Goal: Complete application form

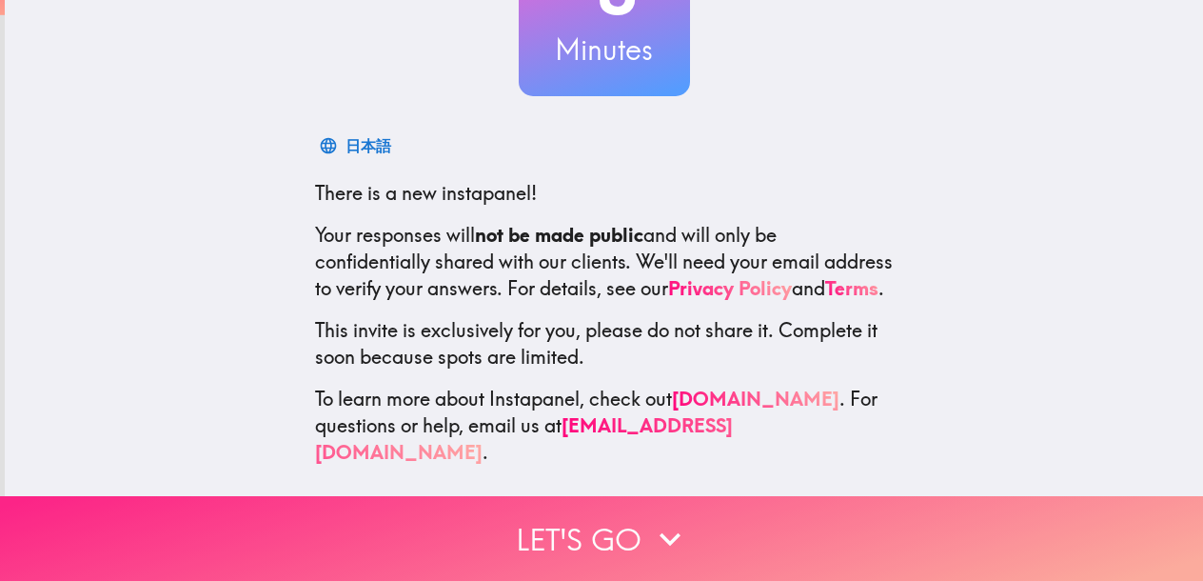
click at [661, 532] on icon "button" at bounding box center [670, 539] width 42 height 42
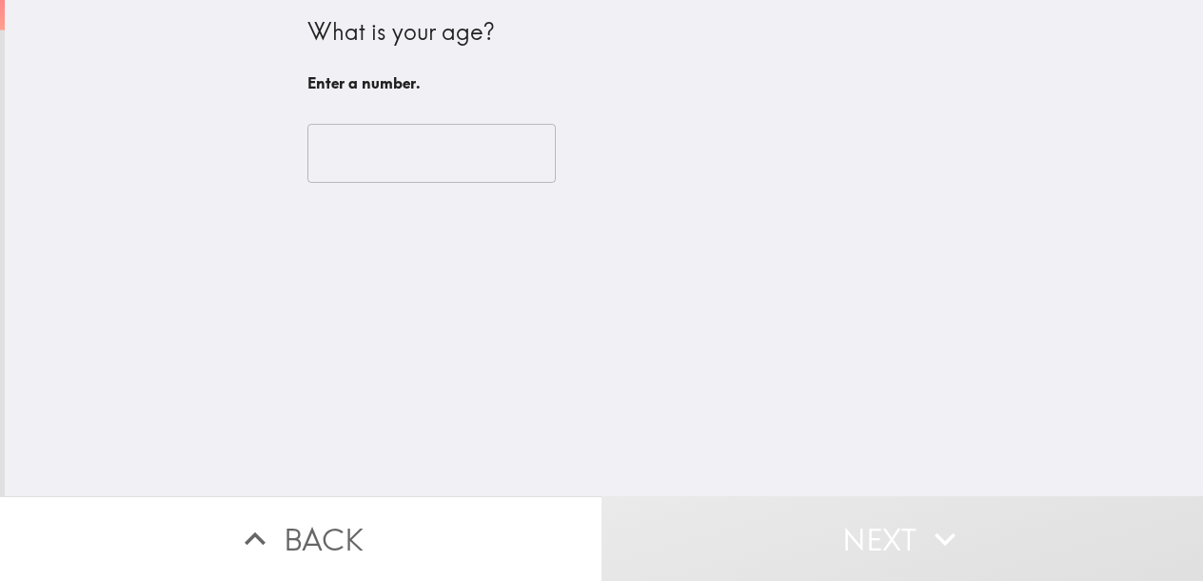
click at [453, 167] on input "number" at bounding box center [431, 153] width 248 height 59
click at [353, 144] on input "number" at bounding box center [431, 153] width 248 height 59
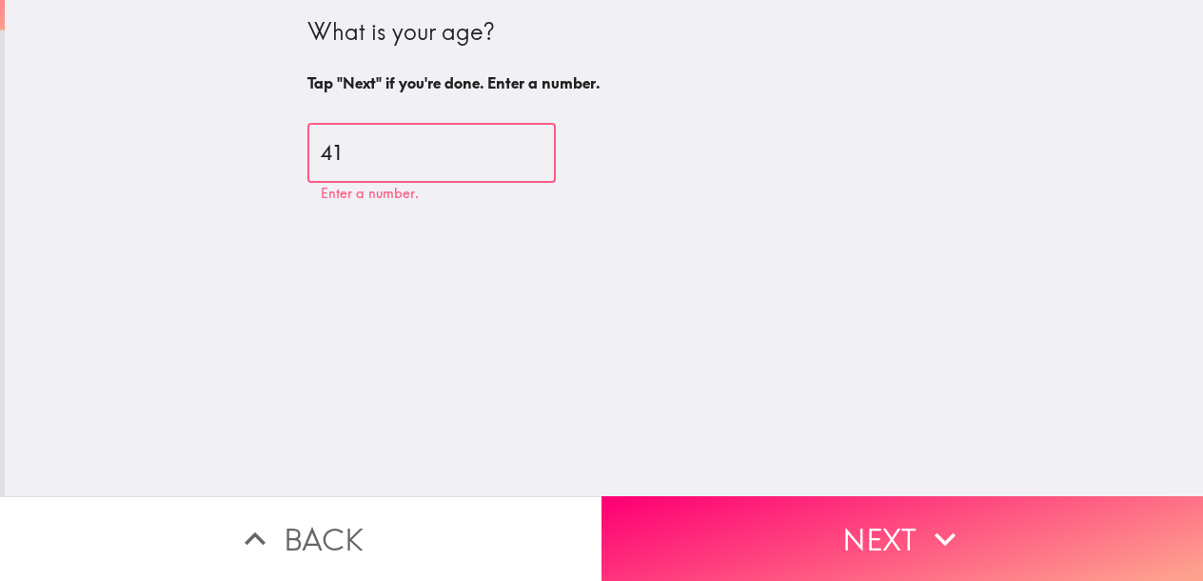
type input "41"
click at [892, 511] on button "Next" at bounding box center [901, 538] width 601 height 85
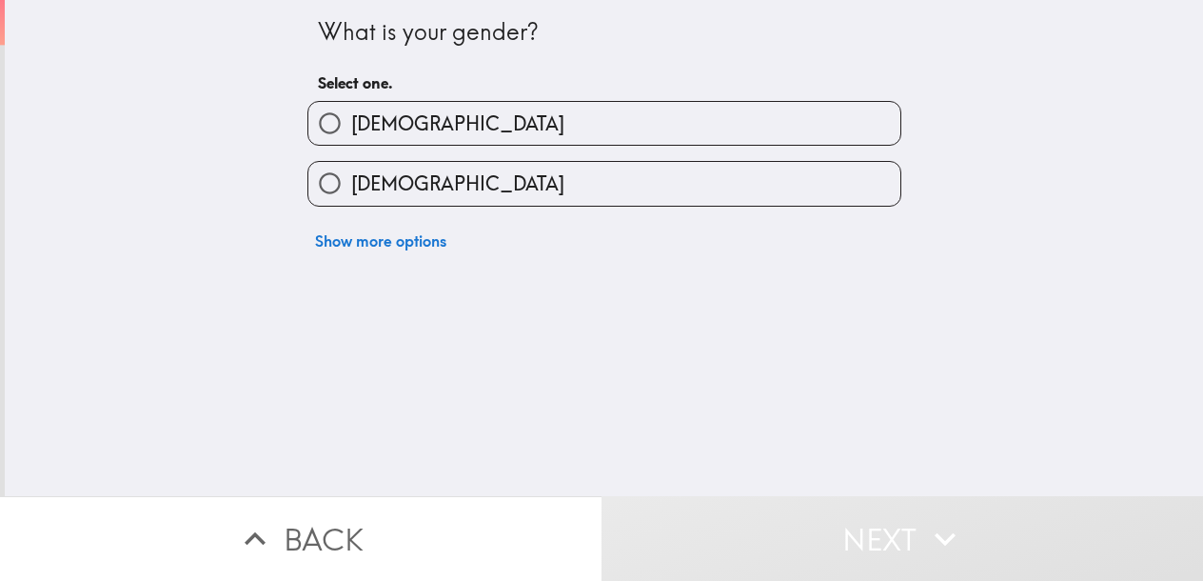
click at [453, 185] on label "[DEMOGRAPHIC_DATA]" at bounding box center [604, 183] width 592 height 43
click at [351, 185] on input "[DEMOGRAPHIC_DATA]" at bounding box center [329, 183] width 43 height 43
radio input "true"
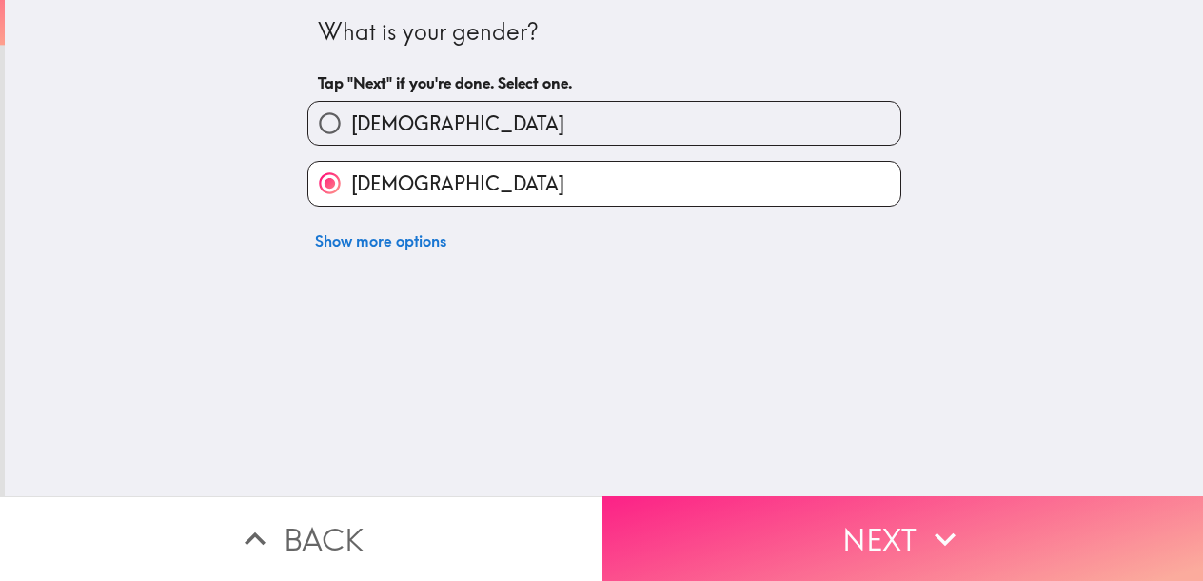
click at [886, 513] on button "Next" at bounding box center [901, 538] width 601 height 85
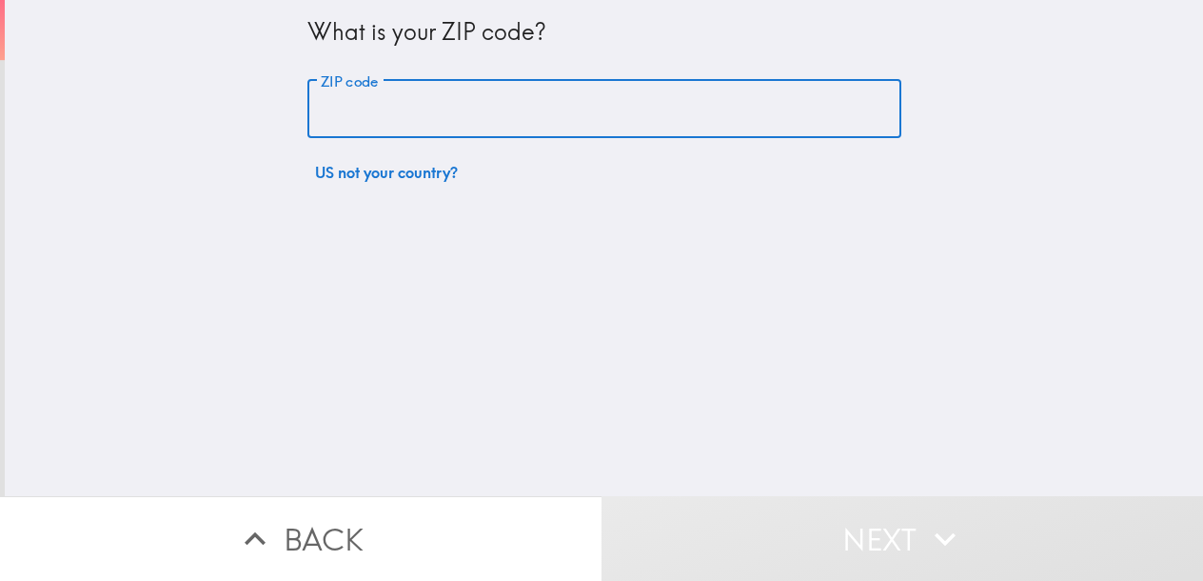
click at [486, 108] on input "ZIP code" at bounding box center [604, 109] width 594 height 59
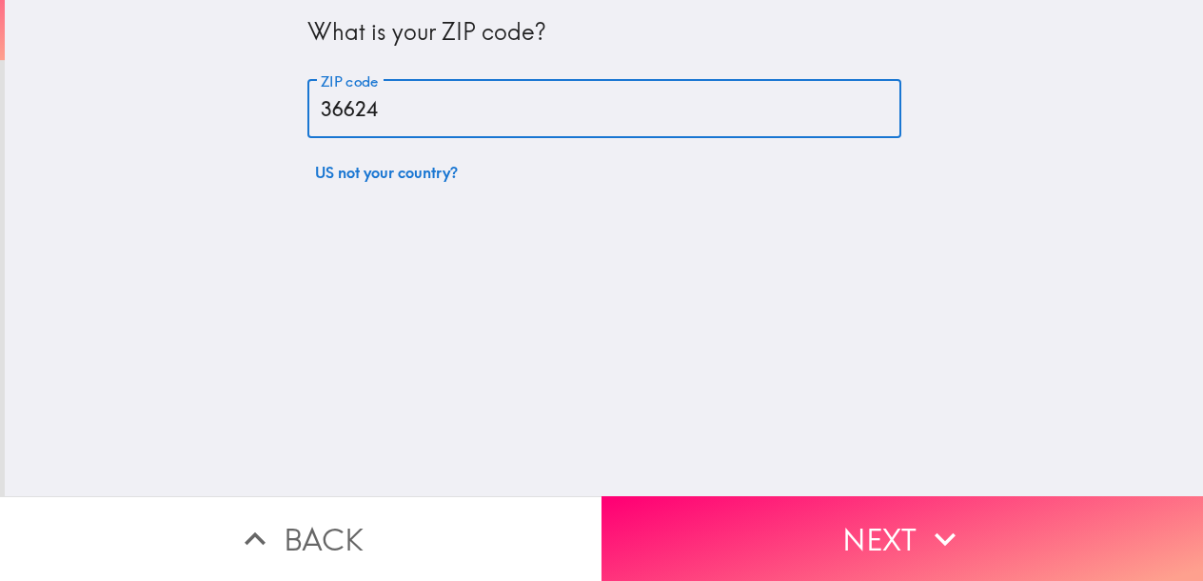
click at [857, 522] on button "Next" at bounding box center [901, 538] width 601 height 85
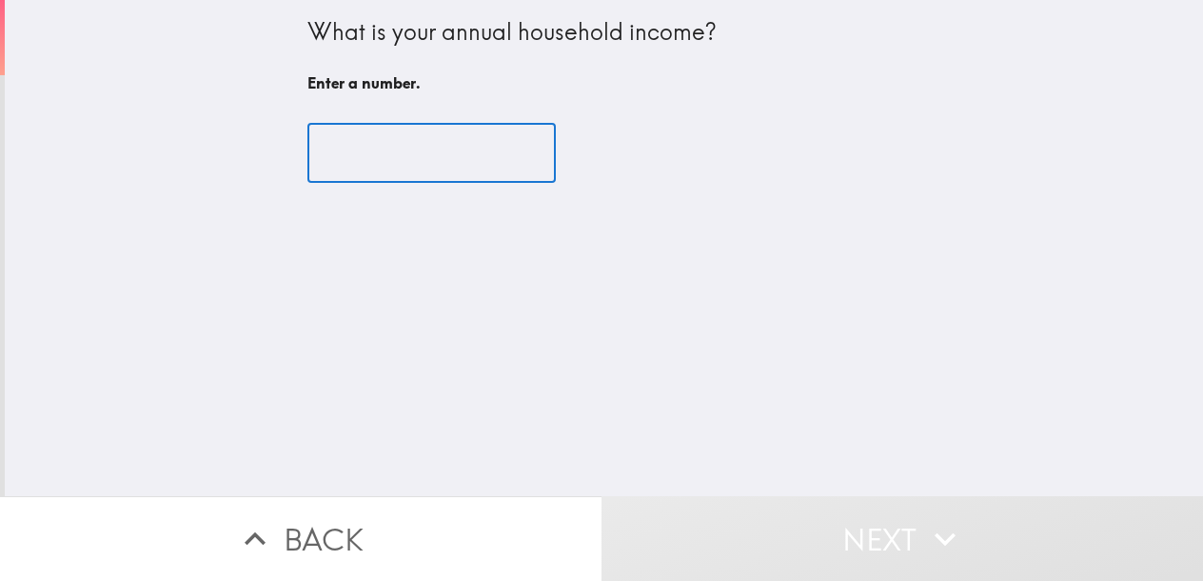
click at [384, 161] on input "number" at bounding box center [431, 153] width 248 height 59
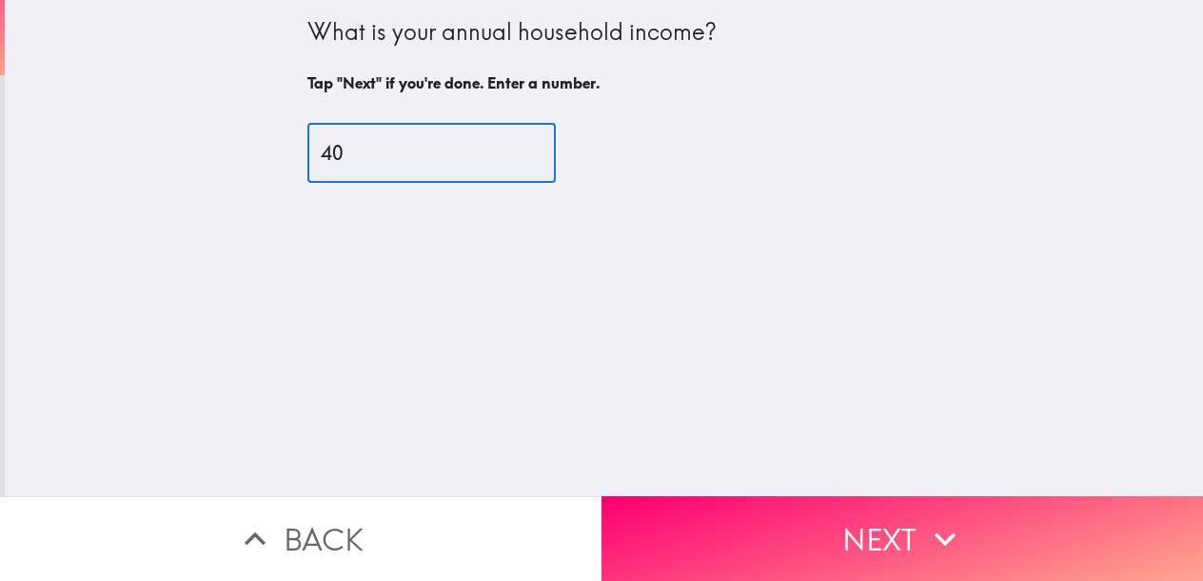
type input "4"
type input "200000"
drag, startPoint x: 861, startPoint y: 538, endPoint x: 841, endPoint y: 523, distance: 24.6
click at [861, 538] on button "Next" at bounding box center [901, 538] width 601 height 85
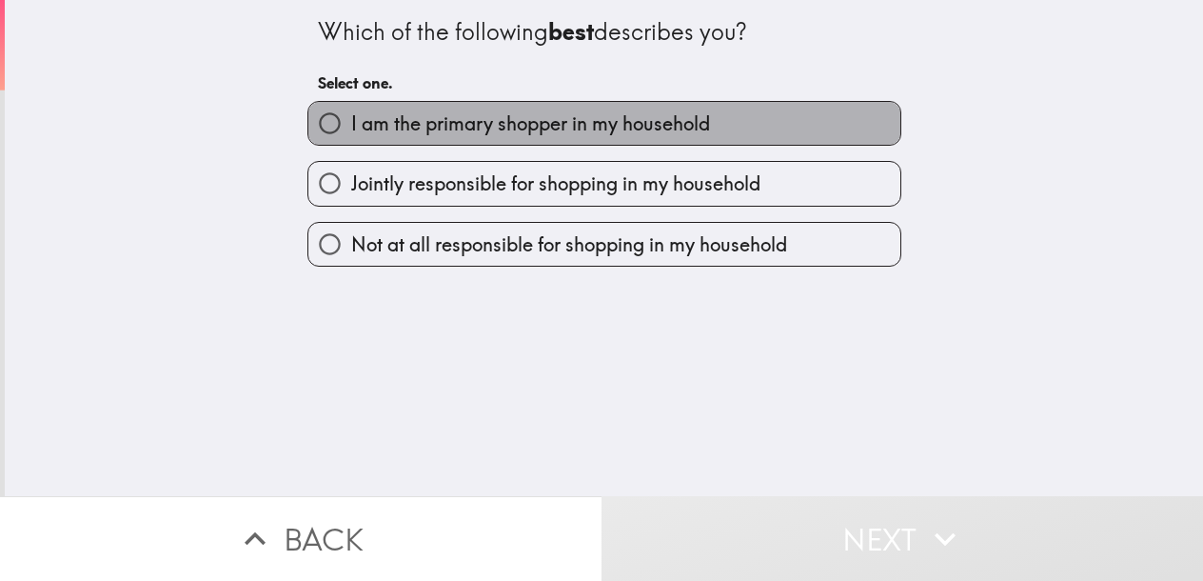
click at [531, 114] on span "I am the primary shopper in my household" at bounding box center [530, 123] width 359 height 27
click at [351, 114] on input "I am the primary shopper in my household" at bounding box center [329, 123] width 43 height 43
radio input "true"
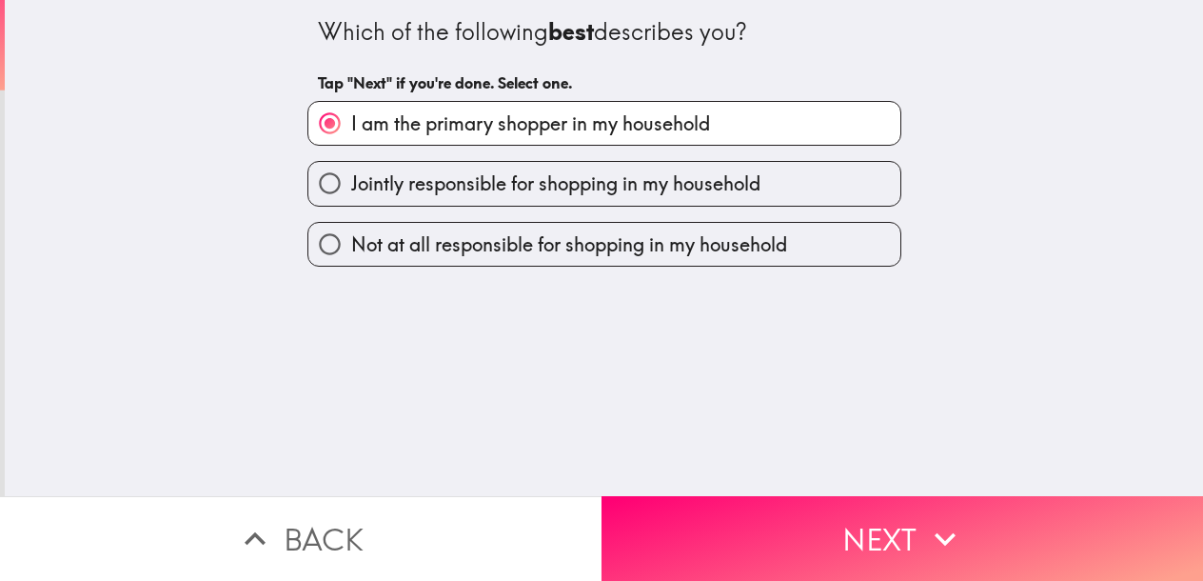
click at [821, 528] on button "Next" at bounding box center [901, 538] width 601 height 85
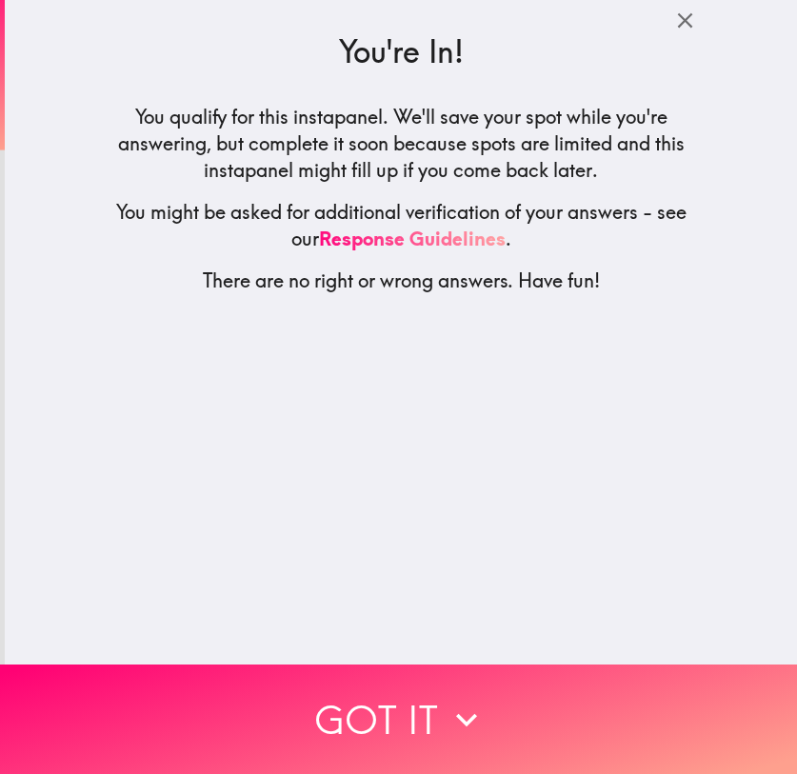
click at [331, 580] on button "Got it" at bounding box center [398, 718] width 797 height 109
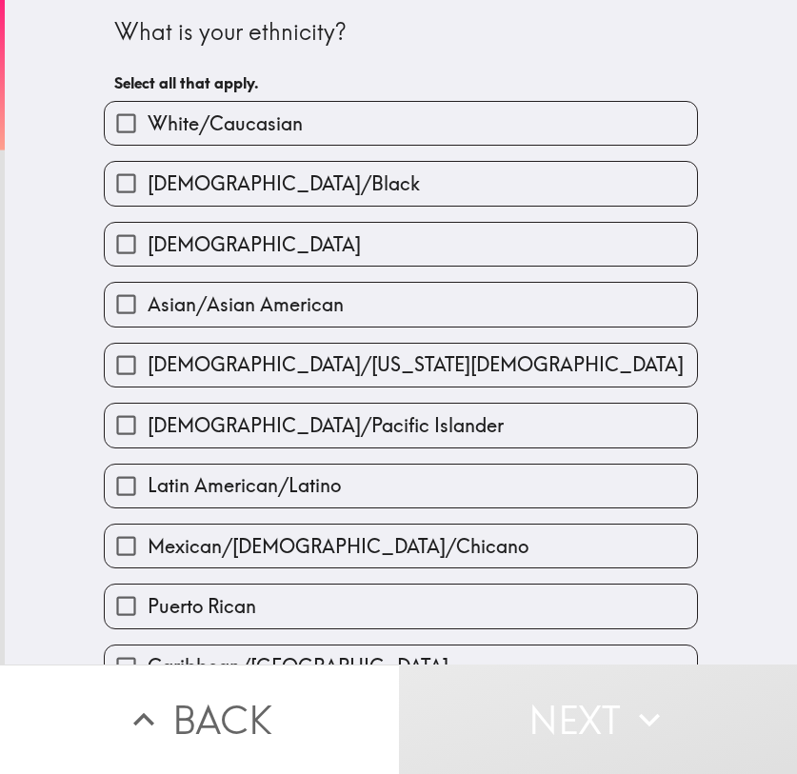
click at [229, 126] on span "White/Caucasian" at bounding box center [225, 123] width 155 height 27
click at [148, 126] on input "White/Caucasian" at bounding box center [126, 123] width 43 height 43
checkbox input "true"
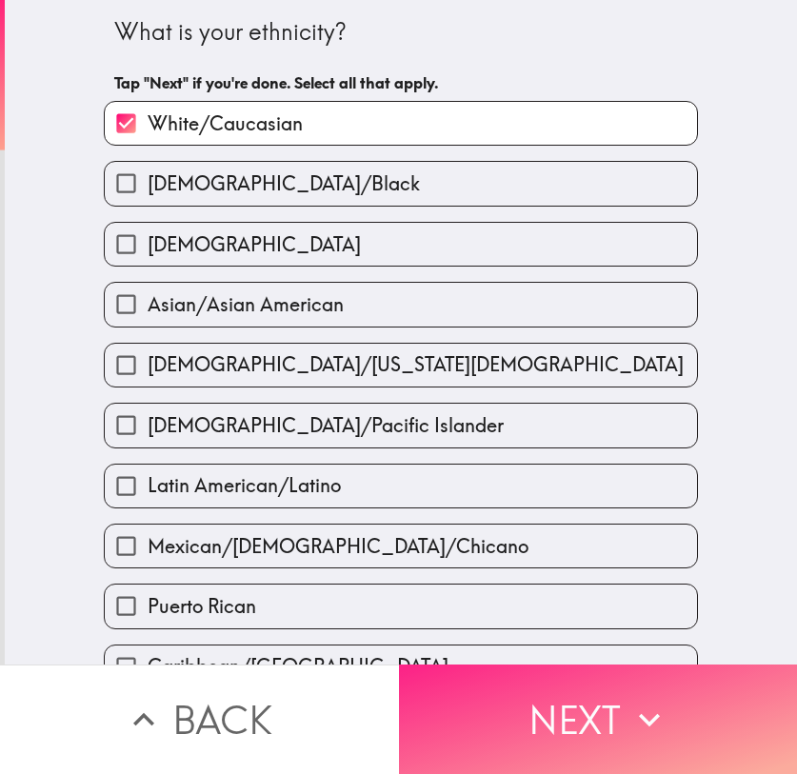
drag, startPoint x: 513, startPoint y: 691, endPoint x: 418, endPoint y: 687, distance: 95.2
click at [512, 580] on button "Next" at bounding box center [598, 718] width 399 height 109
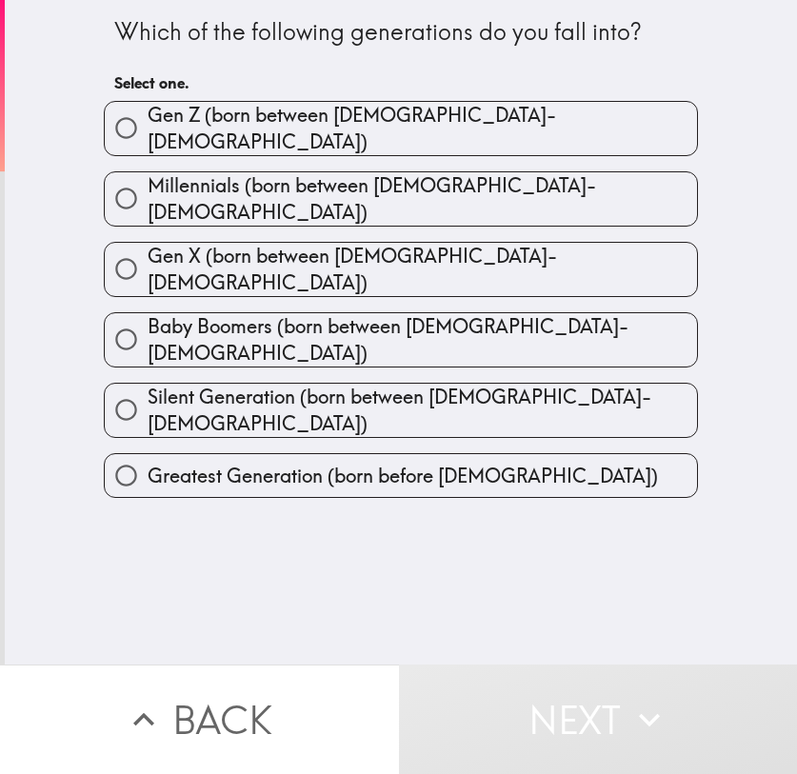
drag, startPoint x: 170, startPoint y: 170, endPoint x: 180, endPoint y: 176, distance: 11.1
click at [170, 172] on span "Millennials (born between [DEMOGRAPHIC_DATA]-[DEMOGRAPHIC_DATA])" at bounding box center [422, 198] width 549 height 53
click at [148, 177] on input "Millennials (born between [DEMOGRAPHIC_DATA]-[DEMOGRAPHIC_DATA])" at bounding box center [126, 198] width 43 height 43
radio input "true"
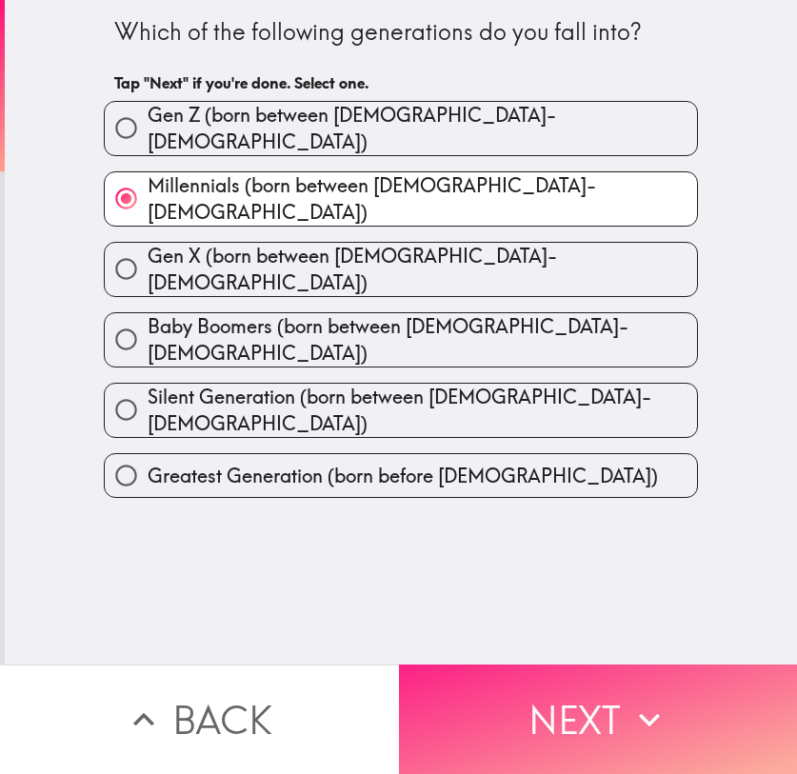
click at [492, 580] on button "Next" at bounding box center [598, 718] width 399 height 109
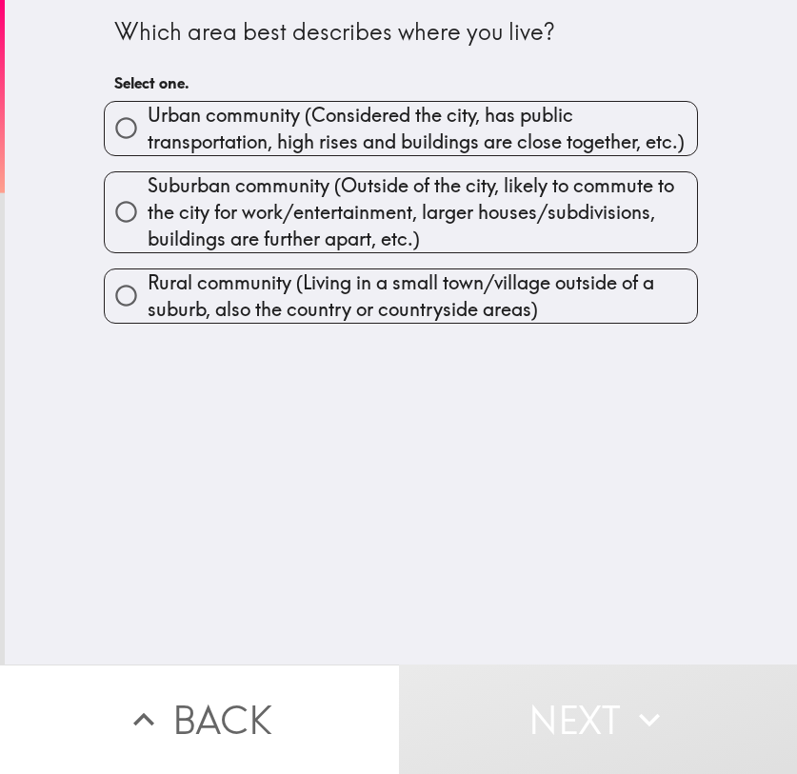
drag, startPoint x: 139, startPoint y: 121, endPoint x: 148, endPoint y: 128, distance: 11.6
click at [148, 121] on span "Urban community (Considered the city, has public transportation, high rises and…" at bounding box center [422, 128] width 549 height 53
click at [139, 121] on input "Urban community (Considered the city, has public transportation, high rises and…" at bounding box center [126, 128] width 43 height 43
radio input "true"
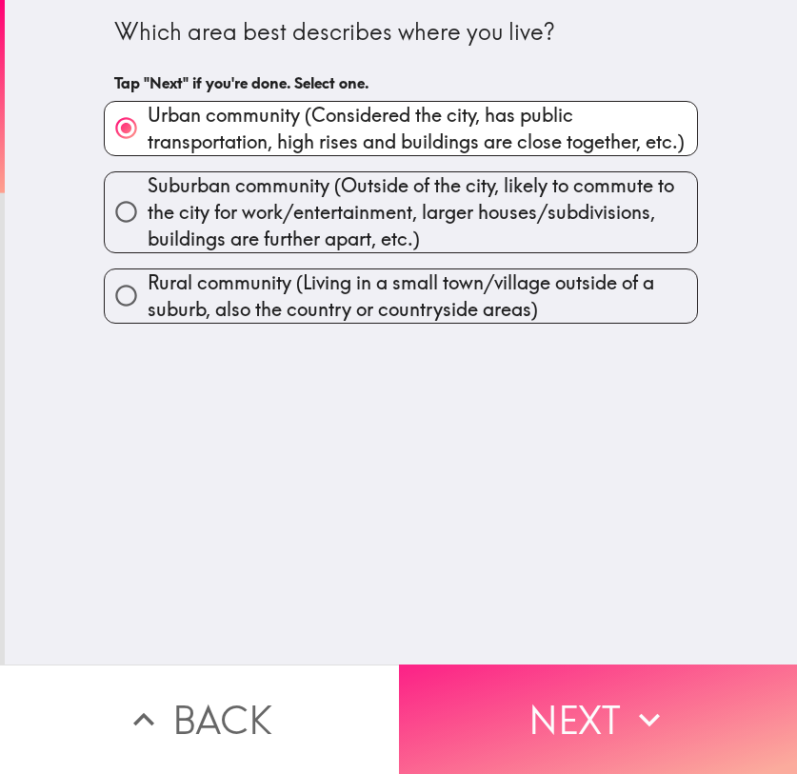
click at [537, 580] on button "Next" at bounding box center [598, 718] width 399 height 109
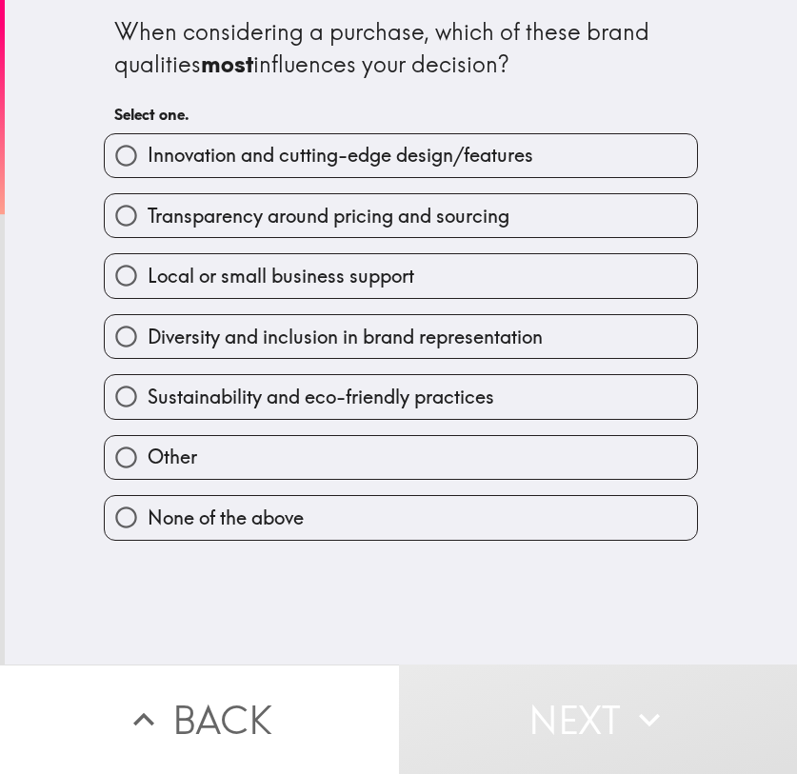
drag, startPoint x: 221, startPoint y: 166, endPoint x: 229, endPoint y: 173, distance: 11.5
click at [221, 166] on span "Innovation and cutting-edge design/features" at bounding box center [340, 155] width 385 height 27
click at [148, 166] on input "Innovation and cutting-edge design/features" at bounding box center [126, 155] width 43 height 43
radio input "true"
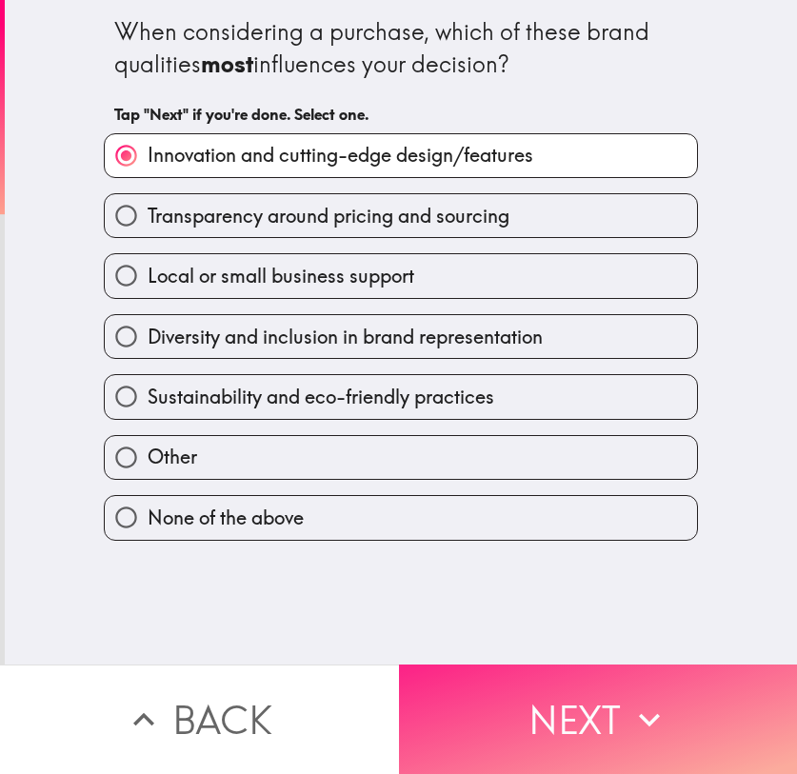
click at [606, 580] on button "Next" at bounding box center [598, 718] width 399 height 109
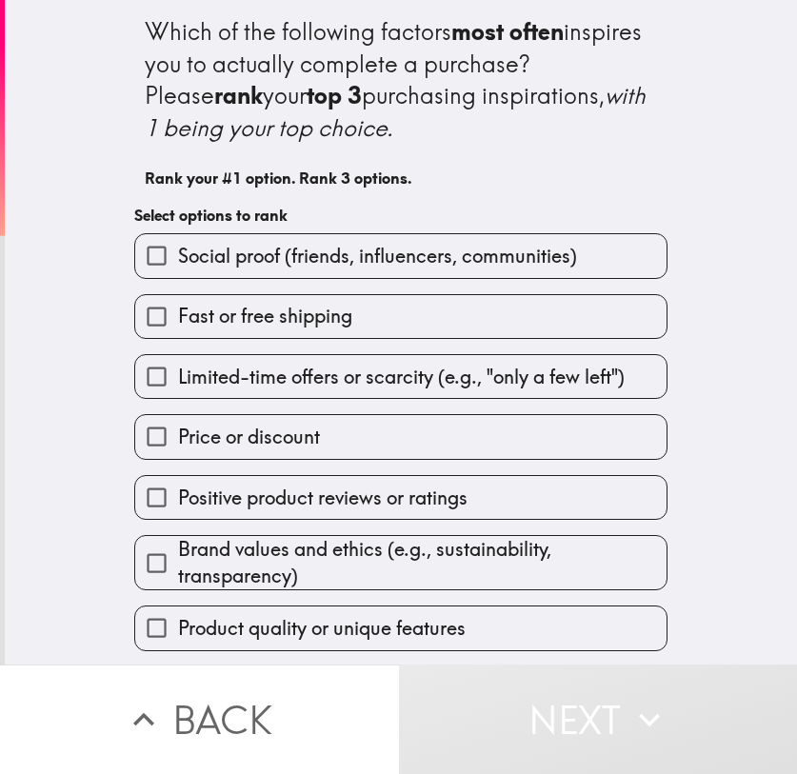
scroll to position [3, 0]
click at [322, 259] on span "Social proof (friends, influencers, communities)" at bounding box center [377, 256] width 399 height 27
click at [178, 259] on input "Social proof (friends, influencers, communities)" at bounding box center [156, 255] width 43 height 43
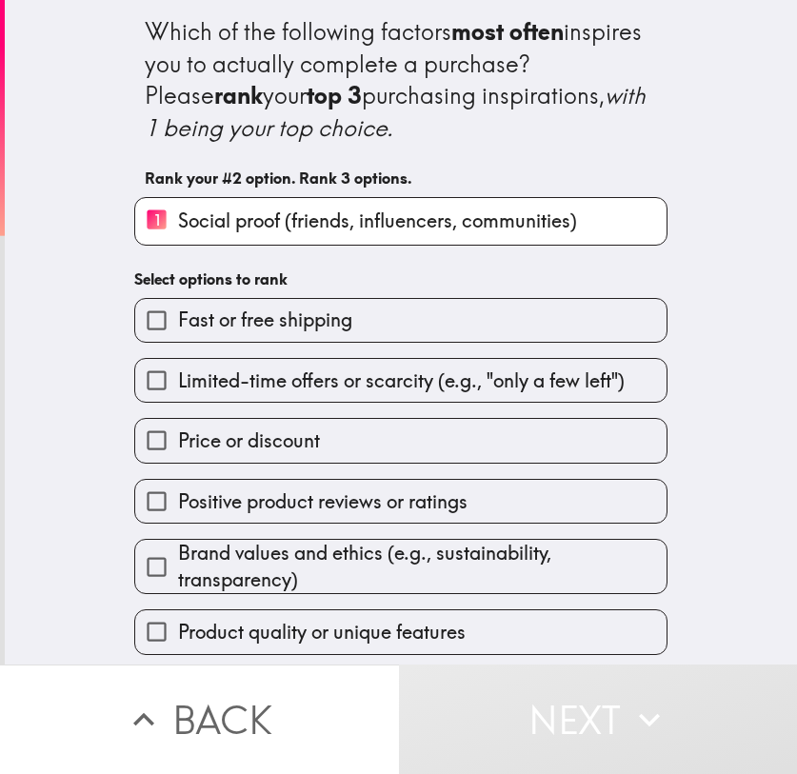
click at [317, 331] on label "Fast or free shipping" at bounding box center [400, 320] width 531 height 43
click at [178, 331] on input "Fast or free shipping" at bounding box center [156, 320] width 43 height 43
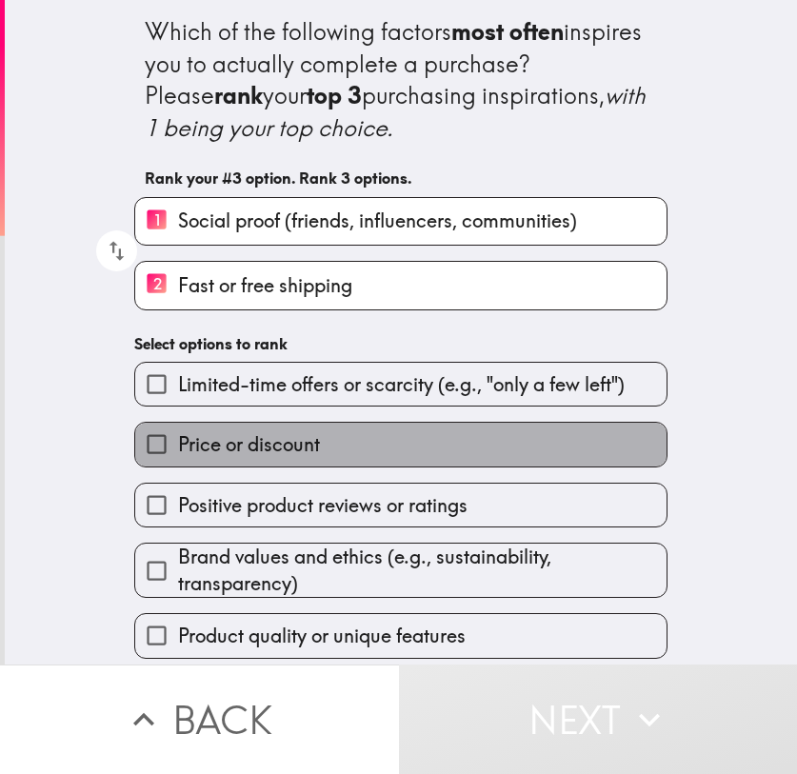
click at [306, 429] on label "Price or discount" at bounding box center [400, 444] width 531 height 43
click at [178, 429] on input "Price or discount" at bounding box center [156, 444] width 43 height 43
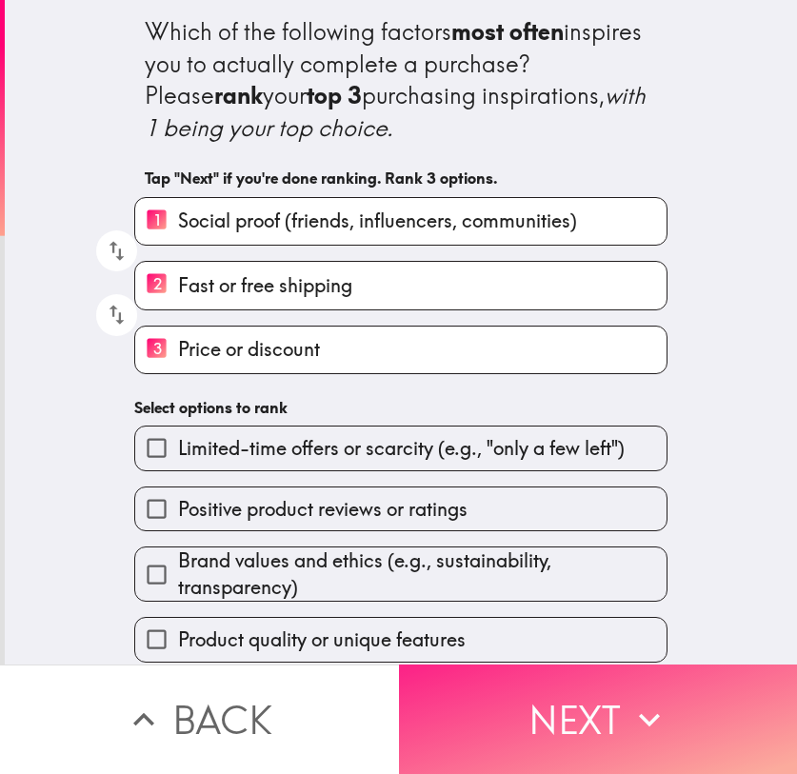
click at [543, 580] on button "Next" at bounding box center [598, 718] width 399 height 109
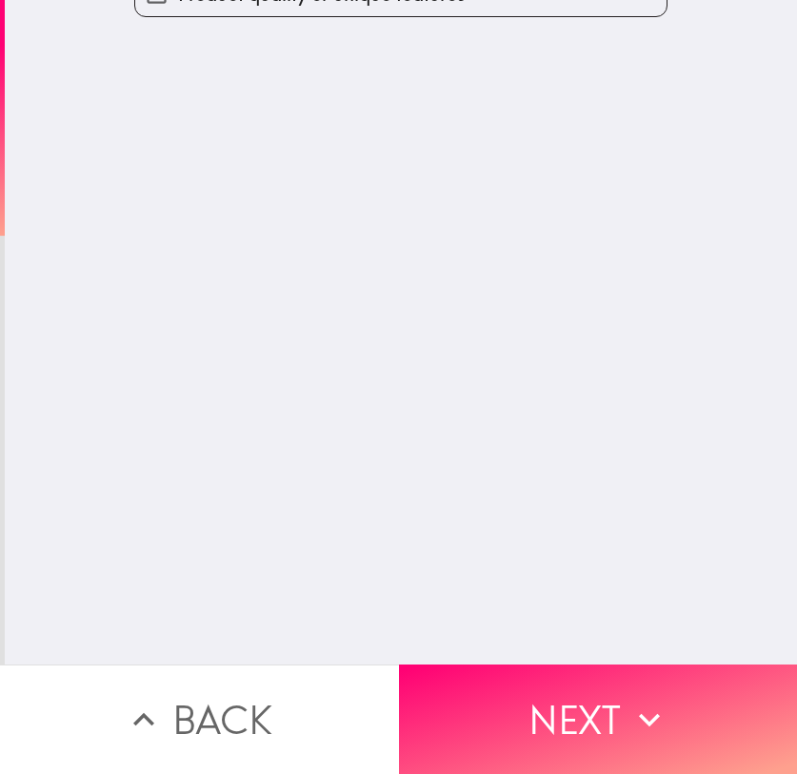
scroll to position [0, 0]
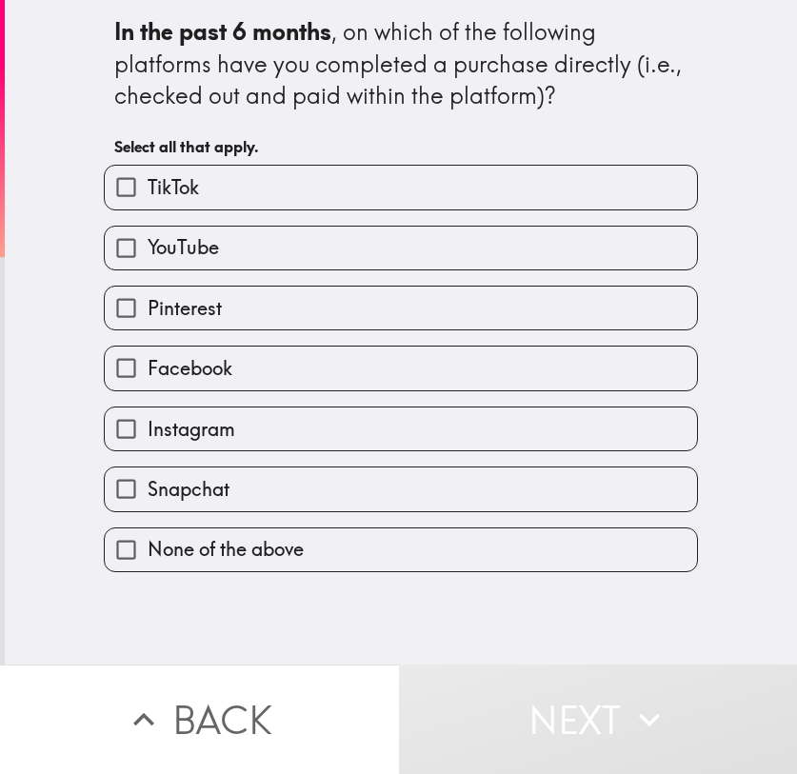
click at [222, 191] on label "TikTok" at bounding box center [401, 187] width 592 height 43
click at [148, 191] on input "TikTok" at bounding box center [126, 187] width 43 height 43
checkbox input "true"
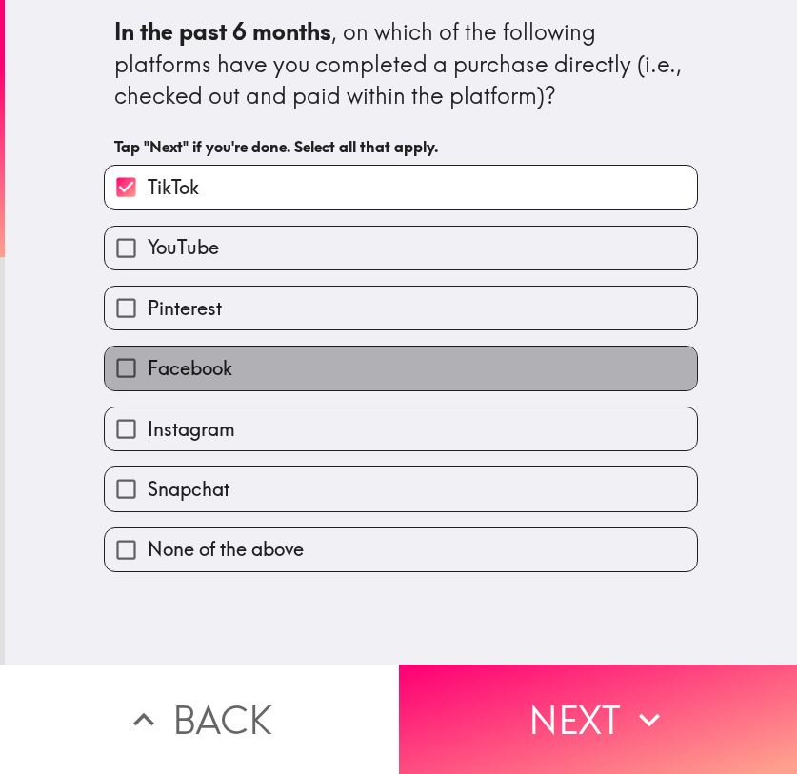
click at [254, 375] on label "Facebook" at bounding box center [401, 367] width 592 height 43
click at [148, 375] on input "Facebook" at bounding box center [126, 367] width 43 height 43
checkbox input "true"
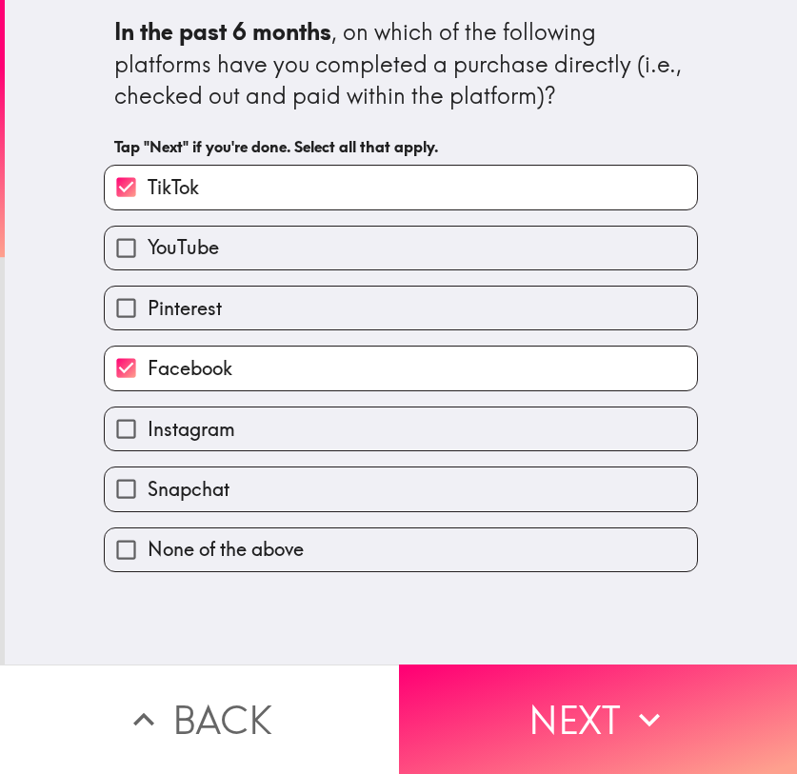
drag, startPoint x: 294, startPoint y: 483, endPoint x: 348, endPoint y: 517, distance: 63.7
click at [293, 483] on label "Snapchat" at bounding box center [401, 488] width 592 height 43
click at [148, 483] on input "Snapchat" at bounding box center [126, 488] width 43 height 43
checkbox input "true"
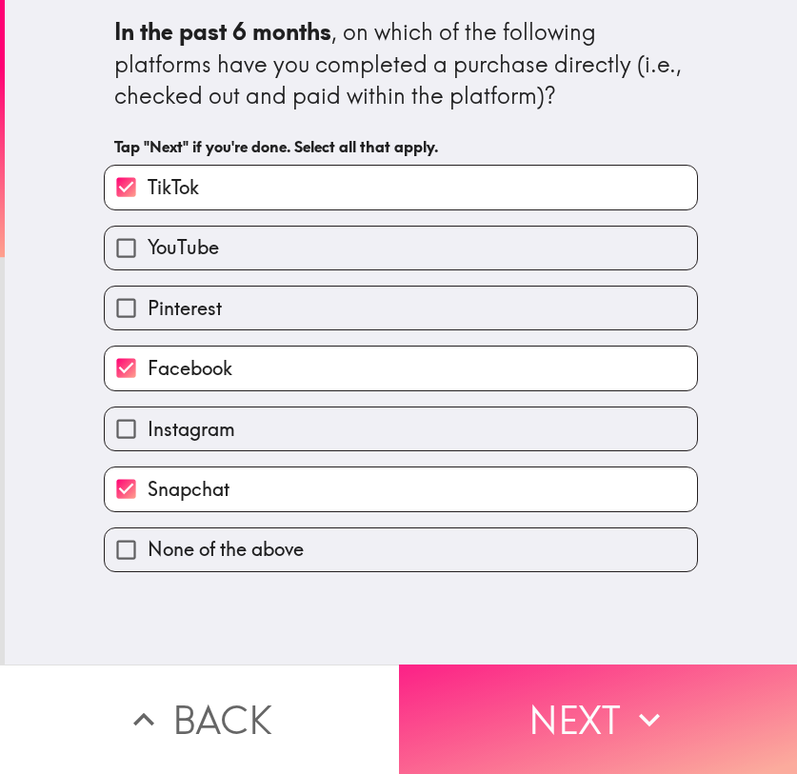
drag, startPoint x: 607, startPoint y: 728, endPoint x: 431, endPoint y: 751, distance: 177.5
click at [606, 580] on button "Next" at bounding box center [598, 718] width 399 height 109
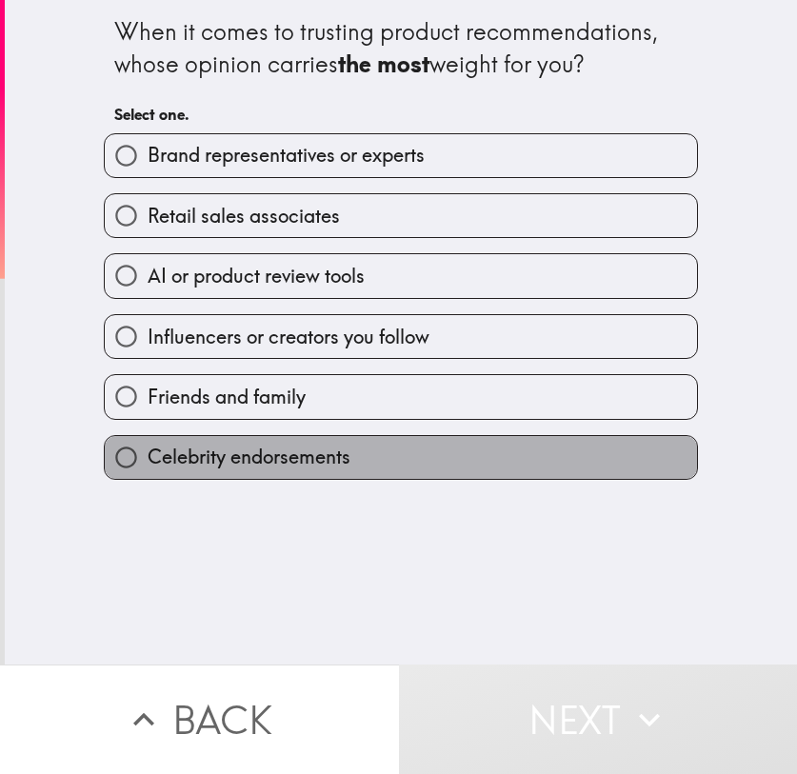
click at [227, 462] on span "Celebrity endorsements" at bounding box center [249, 456] width 203 height 27
click at [148, 462] on input "Celebrity endorsements" at bounding box center [126, 457] width 43 height 43
radio input "true"
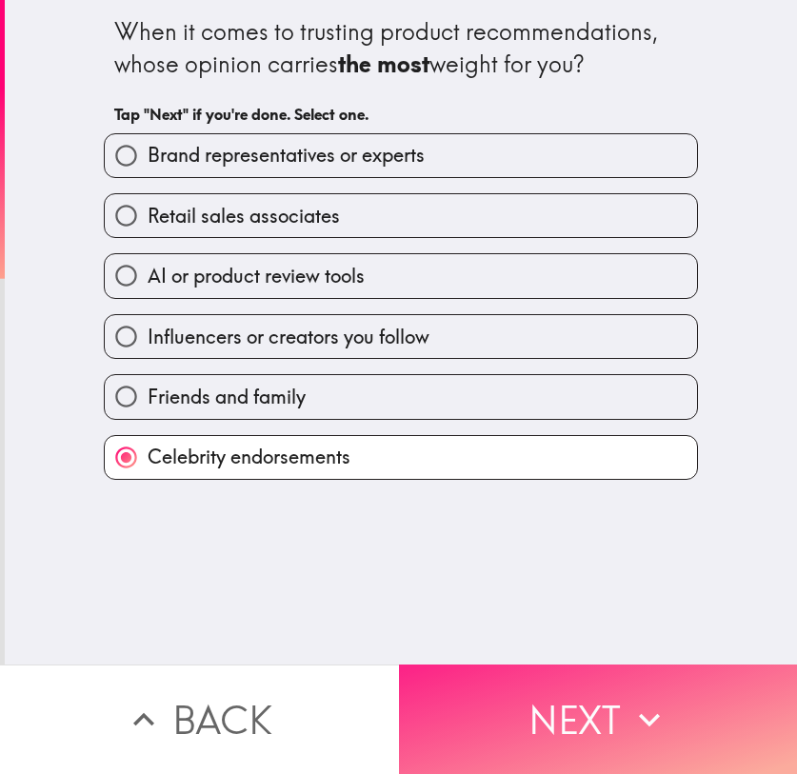
click at [606, 580] on button "Next" at bounding box center [598, 718] width 399 height 109
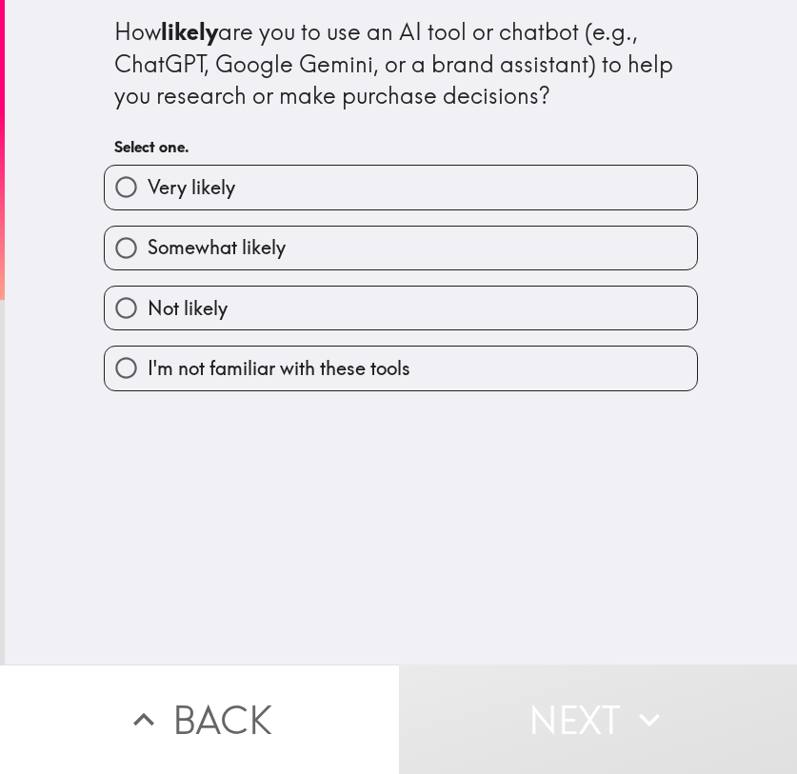
click at [319, 180] on label "Very likely" at bounding box center [401, 187] width 592 height 43
click at [148, 180] on input "Very likely" at bounding box center [126, 187] width 43 height 43
radio input "true"
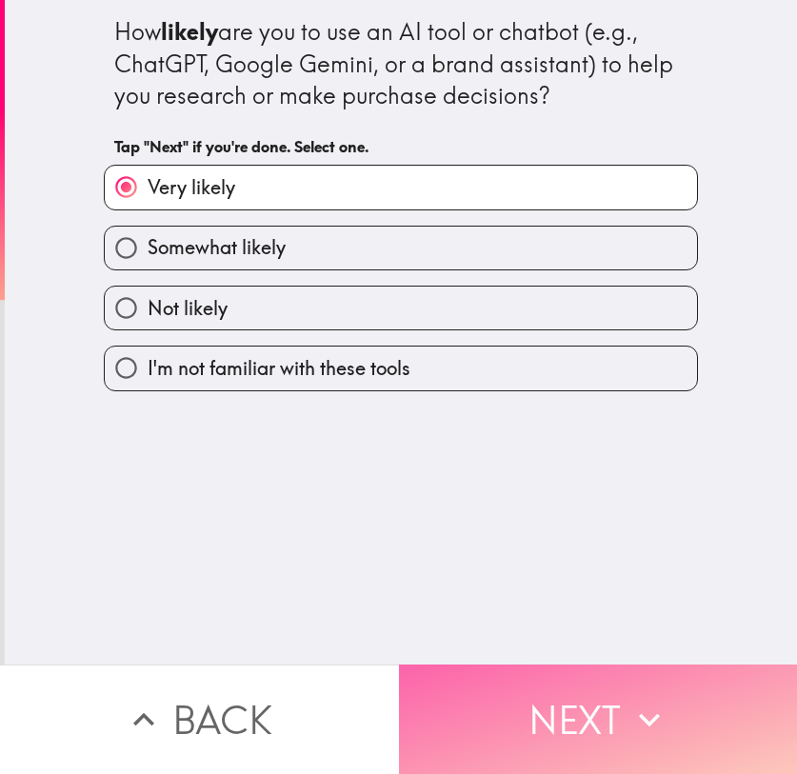
click at [557, 580] on button "Next" at bounding box center [598, 718] width 399 height 109
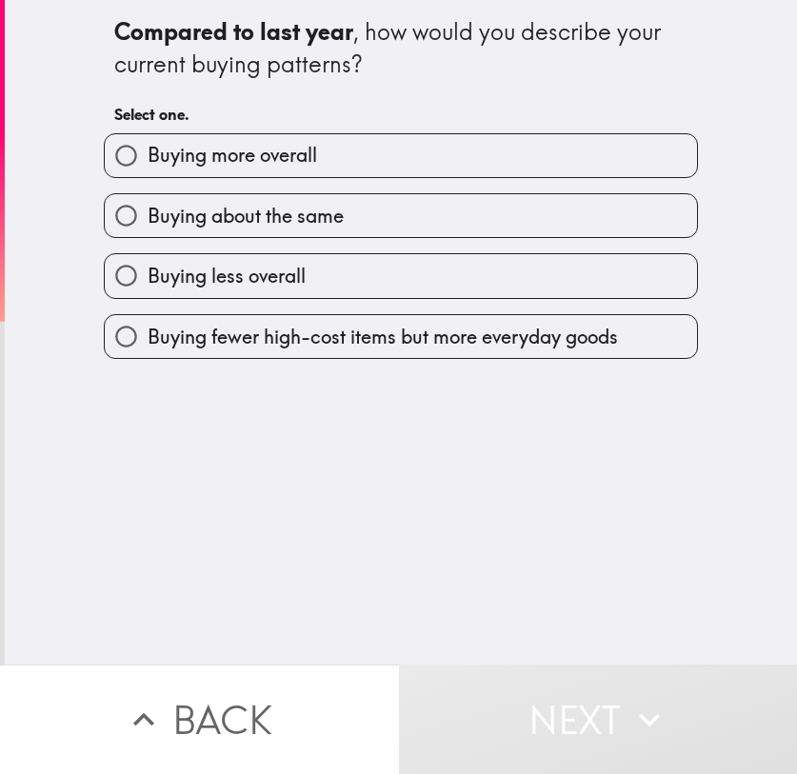
click at [312, 161] on label "Buying more overall" at bounding box center [401, 155] width 592 height 43
click at [148, 161] on input "Buying more overall" at bounding box center [126, 155] width 43 height 43
radio input "true"
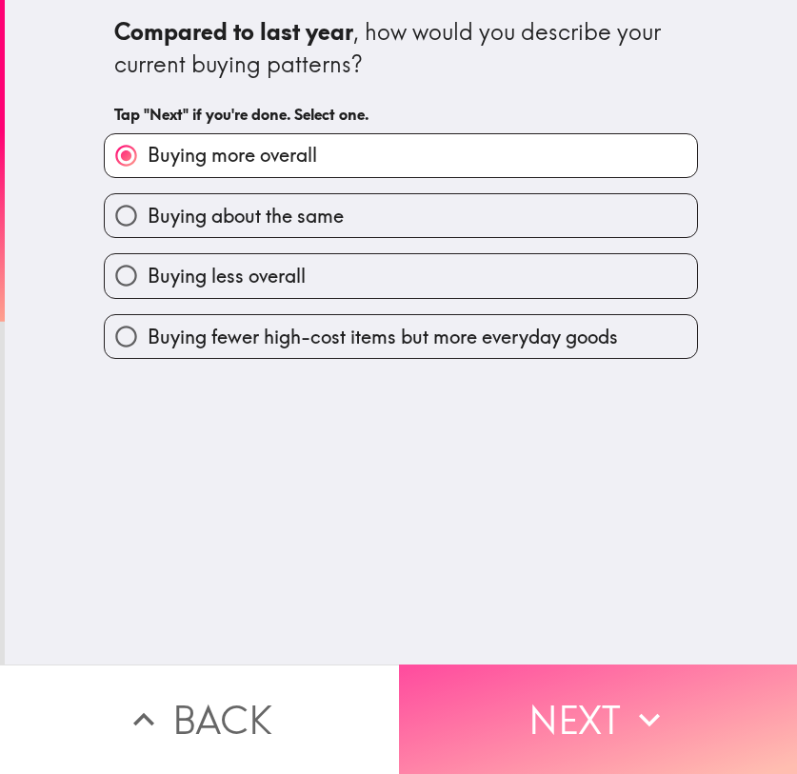
drag, startPoint x: 630, startPoint y: 692, endPoint x: 8, endPoint y: 732, distance: 623.7
click at [628, 580] on icon "button" at bounding box center [649, 720] width 42 height 42
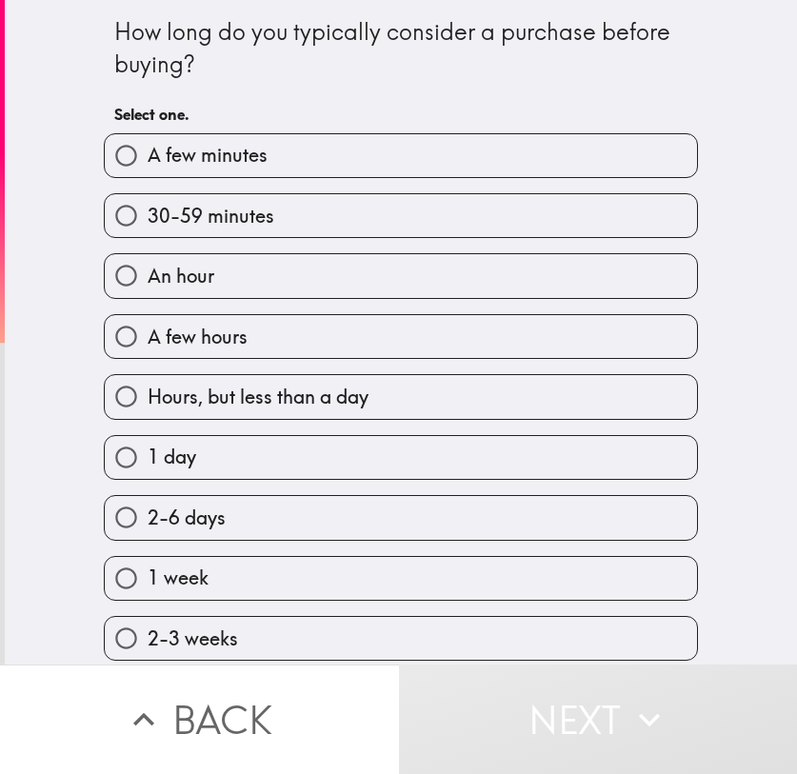
click at [240, 228] on span "30-59 minutes" at bounding box center [211, 216] width 127 height 27
click at [148, 228] on input "30-59 minutes" at bounding box center [126, 215] width 43 height 43
radio input "true"
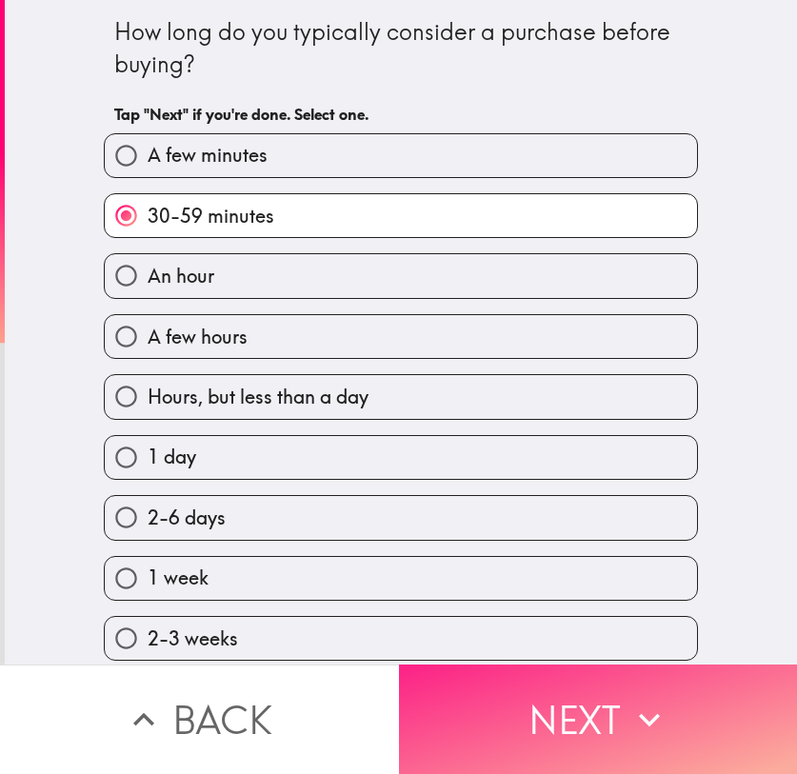
click at [640, 580] on icon "button" at bounding box center [649, 720] width 42 height 42
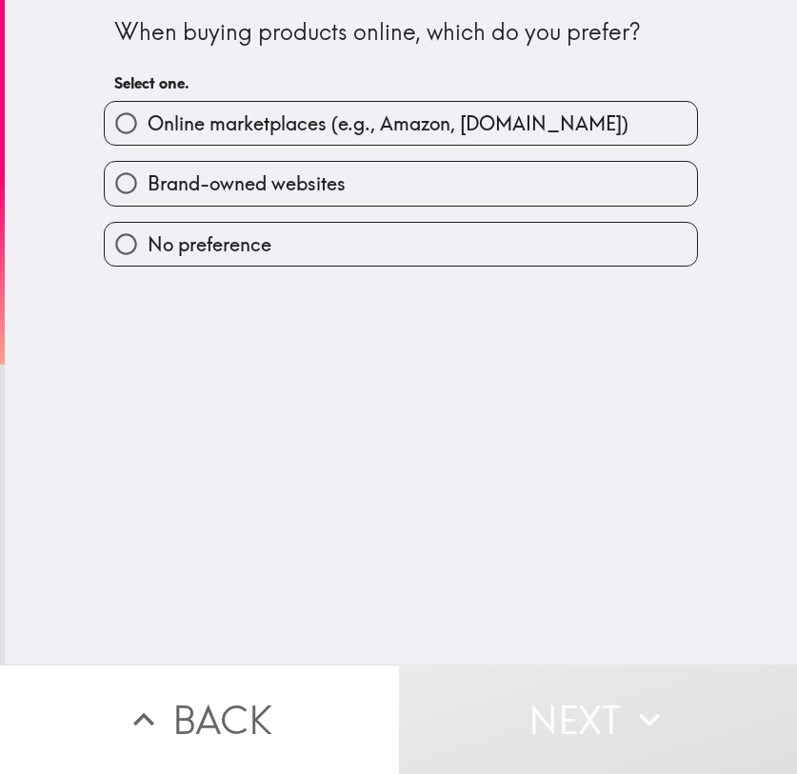
click at [342, 200] on label "Brand-owned websites" at bounding box center [401, 183] width 592 height 43
click at [148, 200] on input "Brand-owned websites" at bounding box center [126, 183] width 43 height 43
radio input "true"
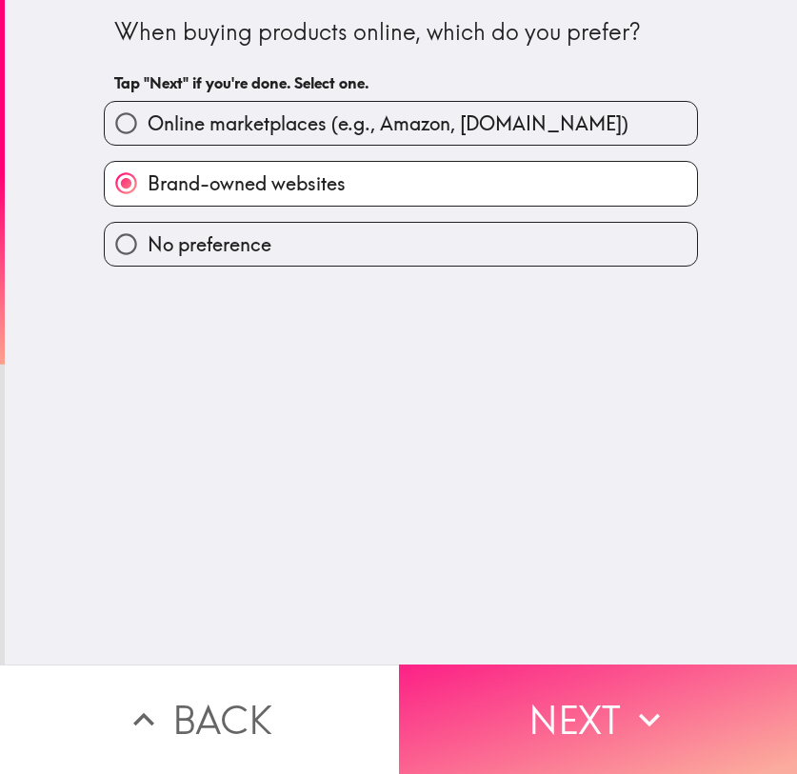
click at [607, 580] on button "Next" at bounding box center [598, 718] width 399 height 109
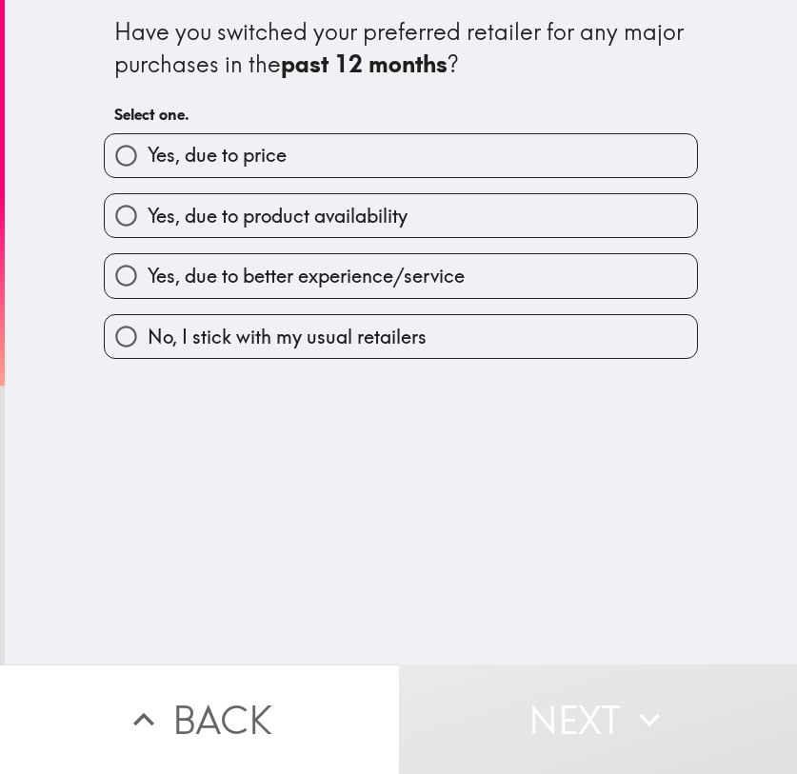
click at [182, 170] on label "Yes, due to price" at bounding box center [401, 155] width 592 height 43
click at [148, 170] on input "Yes, due to price" at bounding box center [126, 155] width 43 height 43
radio input "true"
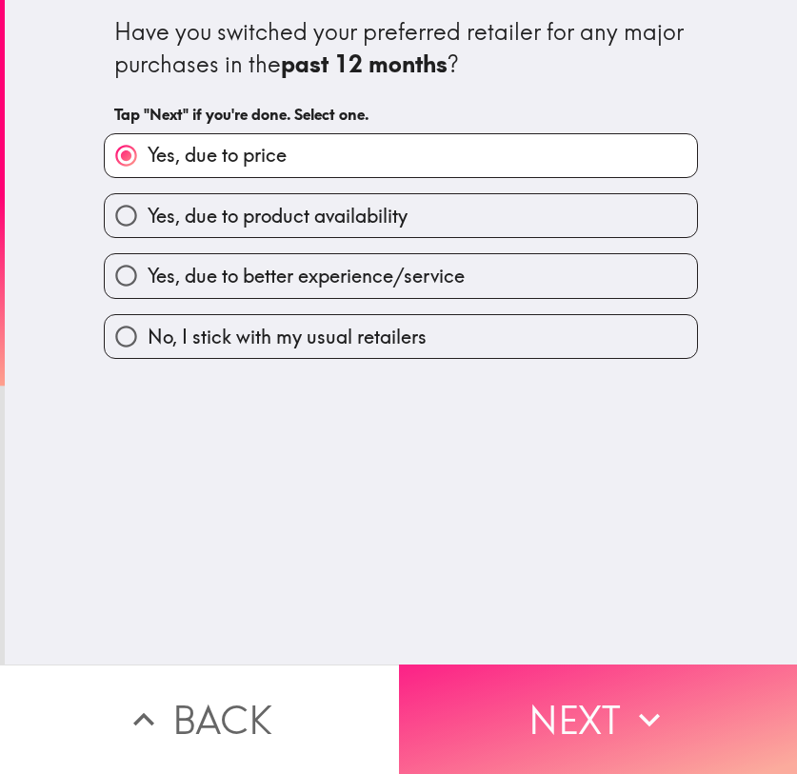
click at [620, 580] on button "Next" at bounding box center [598, 718] width 399 height 109
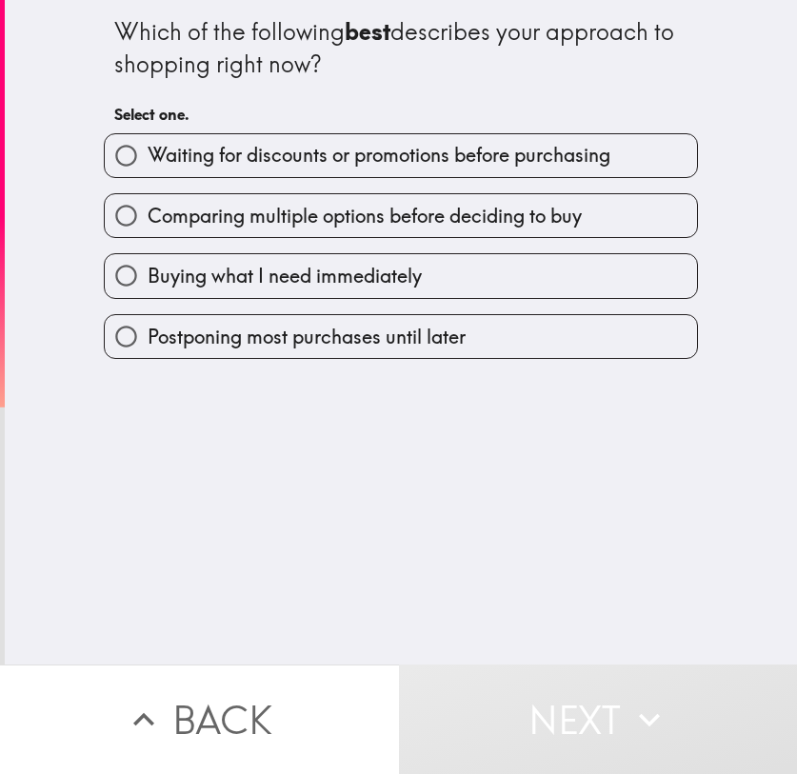
click at [240, 199] on label "Comparing multiple options before deciding to buy" at bounding box center [401, 215] width 592 height 43
click at [148, 199] on input "Comparing multiple options before deciding to buy" at bounding box center [126, 215] width 43 height 43
radio input "true"
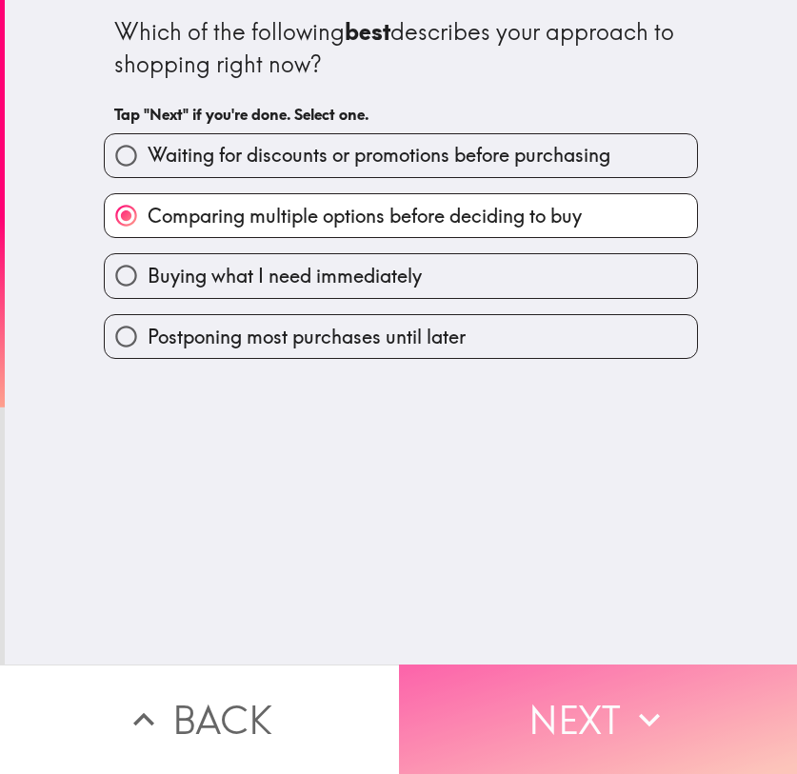
drag, startPoint x: 545, startPoint y: 696, endPoint x: 520, endPoint y: 687, distance: 27.1
click at [543, 580] on button "Next" at bounding box center [598, 718] width 399 height 109
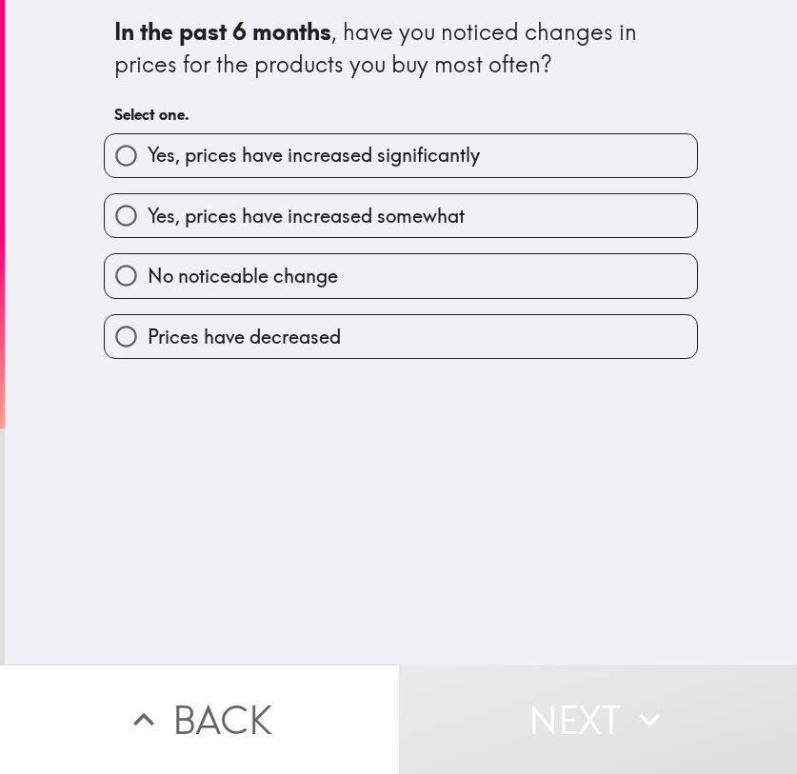
click at [362, 200] on label "Yes, prices have increased somewhat" at bounding box center [401, 215] width 592 height 43
click at [148, 200] on input "Yes, prices have increased somewhat" at bounding box center [126, 215] width 43 height 43
radio input "true"
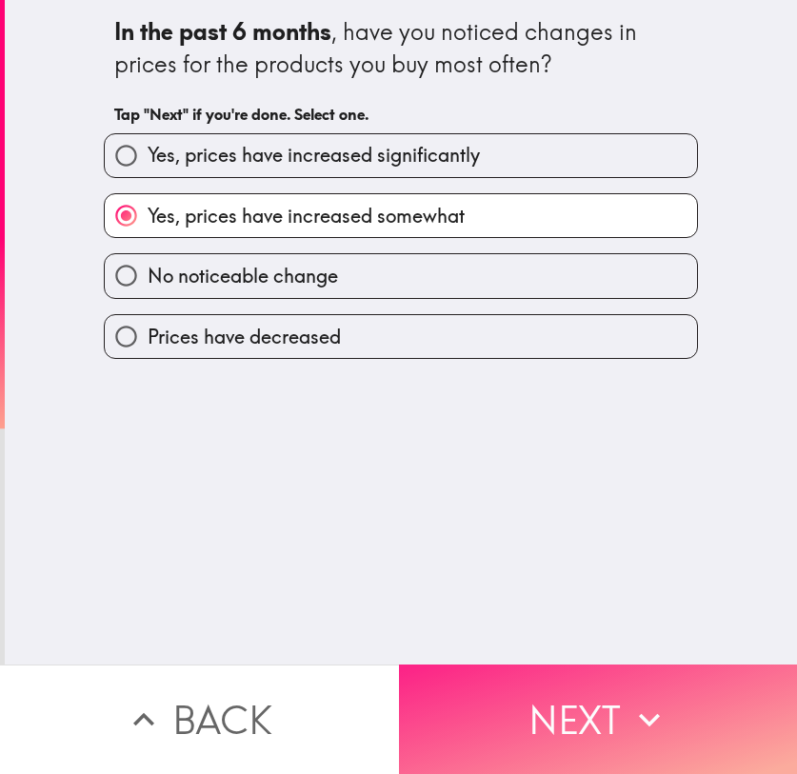
drag, startPoint x: 543, startPoint y: 721, endPoint x: 446, endPoint y: 694, distance: 100.9
click at [536, 580] on button "Next" at bounding box center [598, 718] width 399 height 109
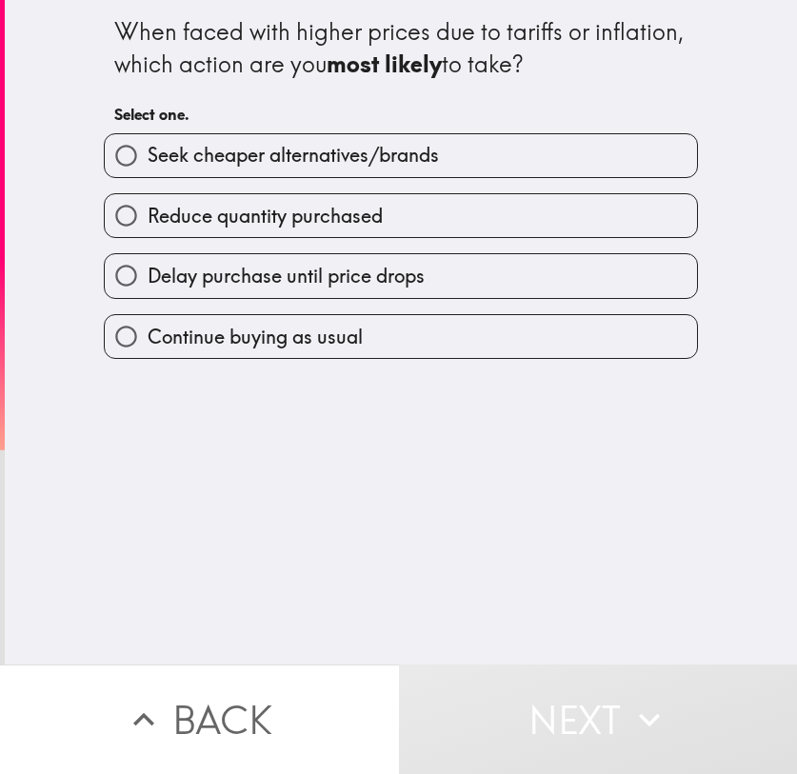
drag, startPoint x: 300, startPoint y: 152, endPoint x: 503, endPoint y: 457, distance: 366.4
click at [298, 152] on span "Seek cheaper alternatives/brands" at bounding box center [293, 155] width 291 height 27
click at [148, 152] on input "Seek cheaper alternatives/brands" at bounding box center [126, 155] width 43 height 43
radio input "true"
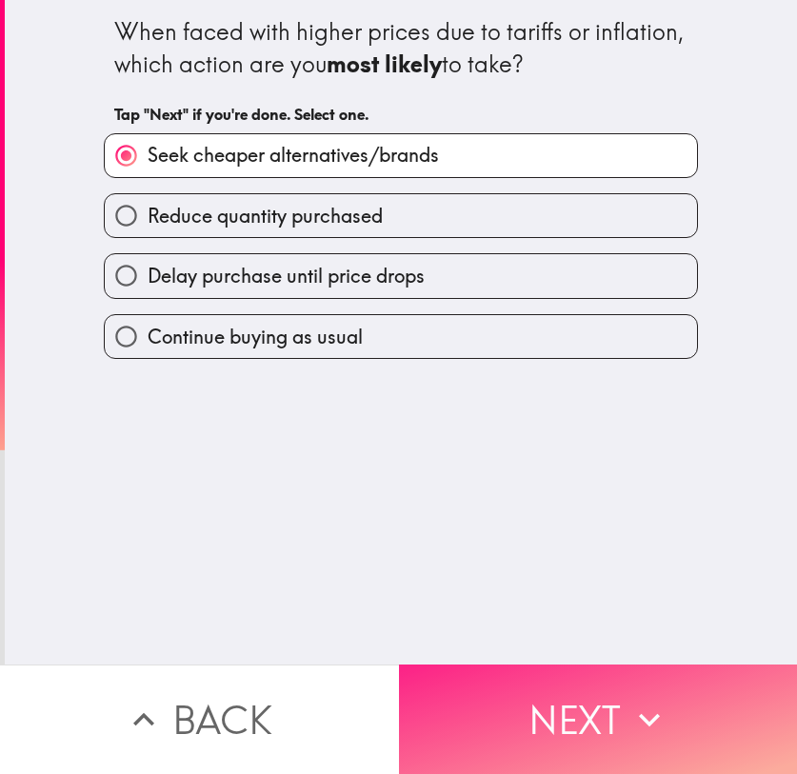
click at [593, 580] on button "Next" at bounding box center [598, 718] width 399 height 109
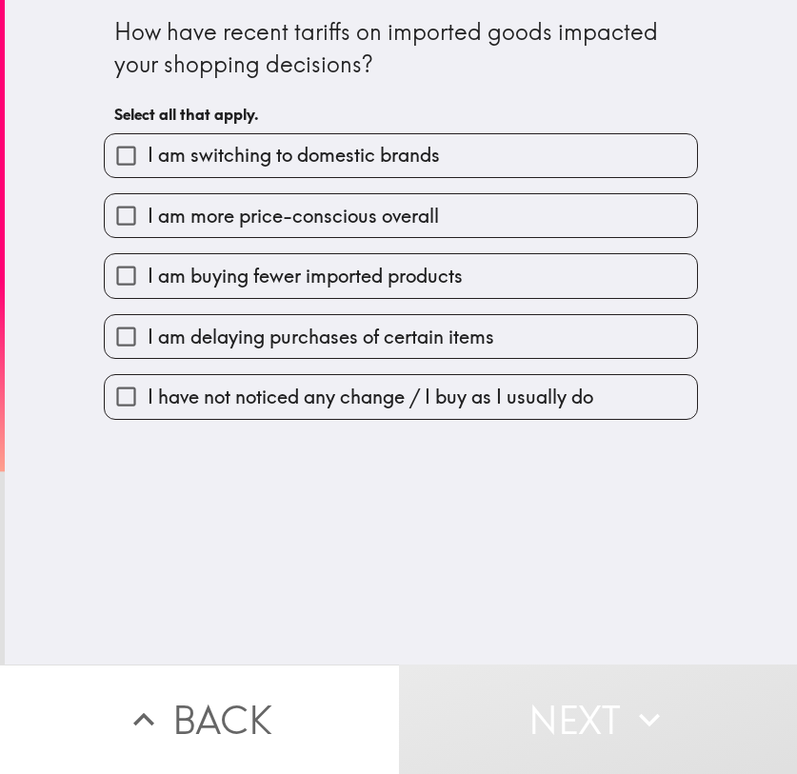
drag, startPoint x: 299, startPoint y: 341, endPoint x: 398, endPoint y: 389, distance: 110.2
click at [299, 341] on span "I am delaying purchases of certain items" at bounding box center [321, 337] width 346 height 27
click at [148, 341] on input "I am delaying purchases of certain items" at bounding box center [126, 336] width 43 height 43
checkbox input "true"
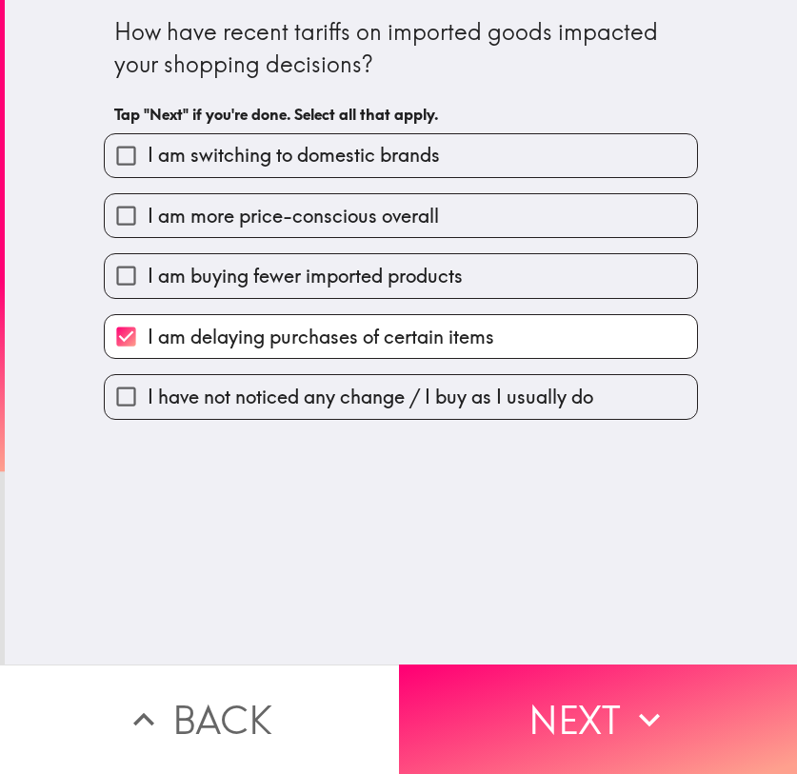
click at [305, 144] on span "I am switching to domestic brands" at bounding box center [294, 155] width 292 height 27
click at [148, 144] on input "I am switching to domestic brands" at bounding box center [126, 155] width 43 height 43
checkbox input "true"
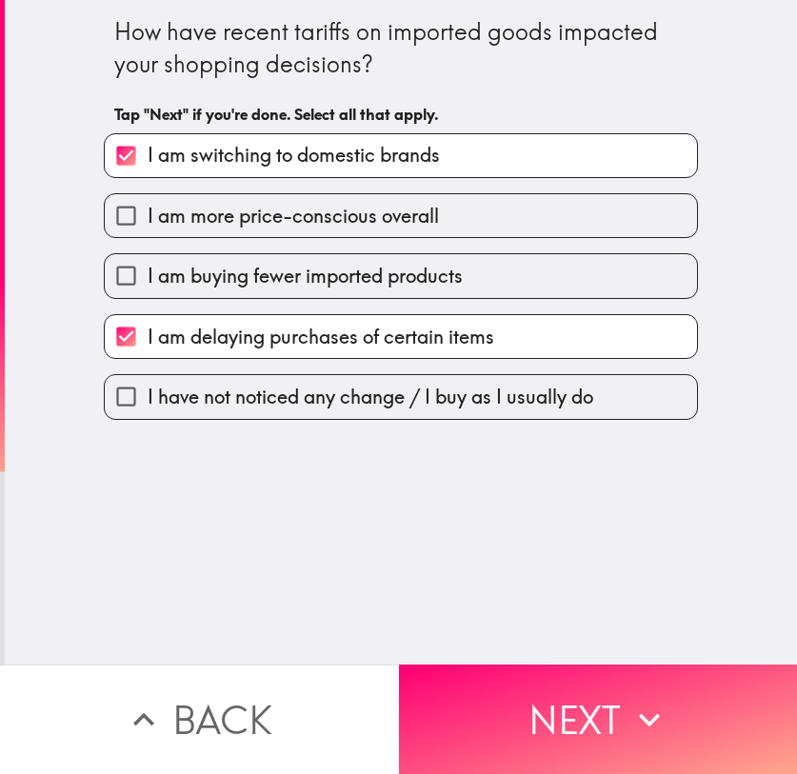
click at [325, 330] on span "I am delaying purchases of certain items" at bounding box center [321, 337] width 346 height 27
click at [148, 330] on input "I am delaying purchases of certain items" at bounding box center [126, 336] width 43 height 43
checkbox input "false"
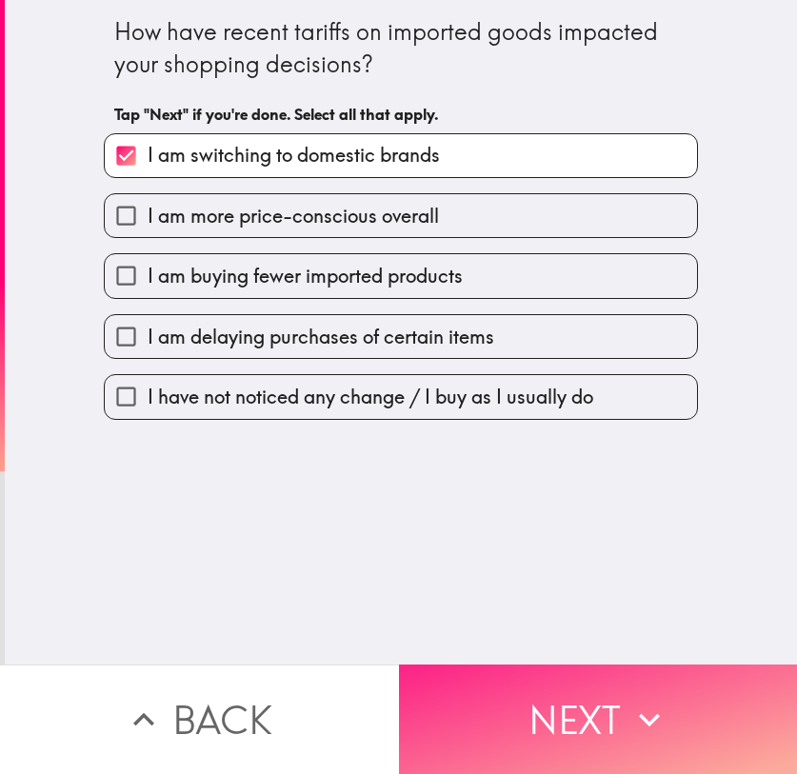
click at [647, 580] on icon "button" at bounding box center [649, 720] width 42 height 42
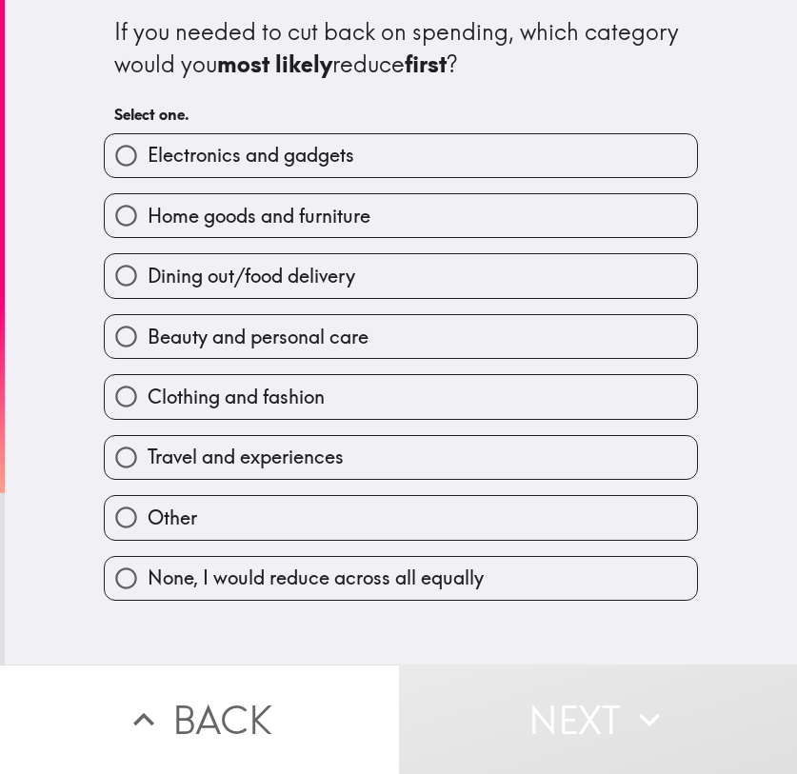
click at [237, 161] on span "Electronics and gadgets" at bounding box center [251, 155] width 207 height 27
click at [148, 161] on input "Electronics and gadgets" at bounding box center [126, 155] width 43 height 43
radio input "true"
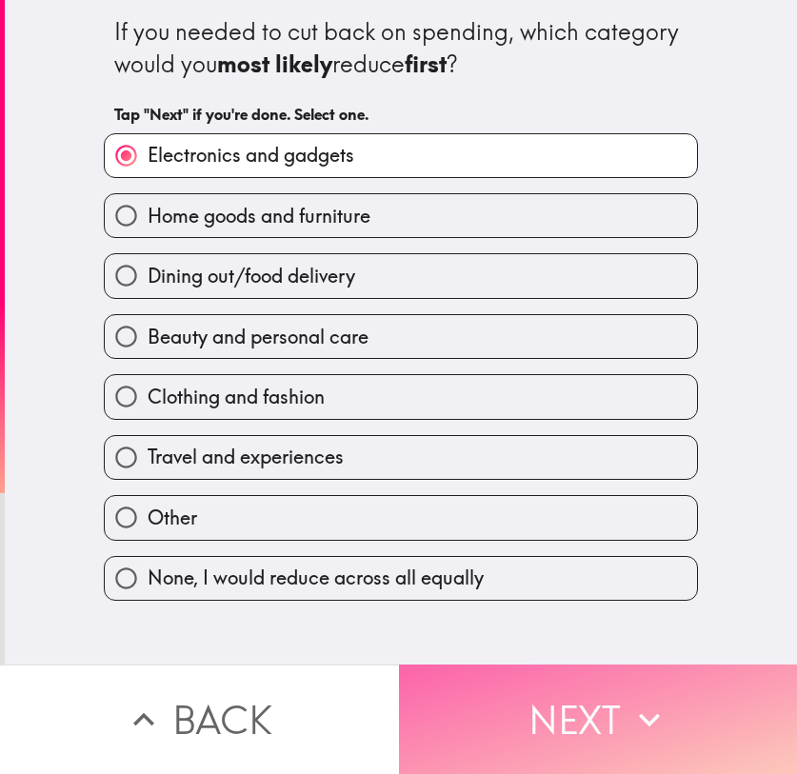
click at [696, 580] on button "Next" at bounding box center [598, 718] width 399 height 109
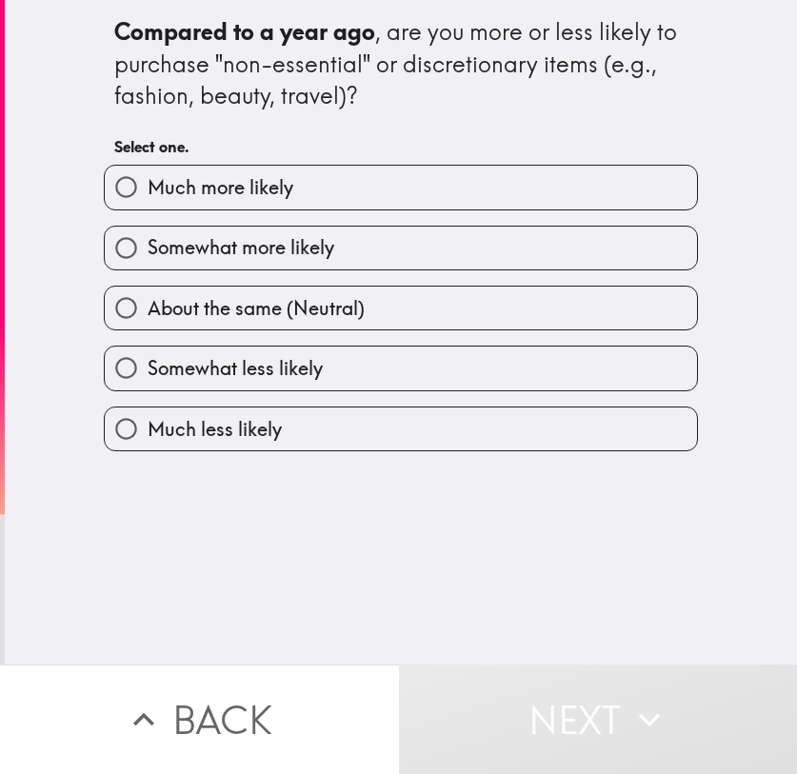
click at [361, 211] on div "Somewhat more likely" at bounding box center [393, 240] width 609 height 60
click at [289, 191] on label "Much more likely" at bounding box center [401, 187] width 592 height 43
click at [148, 191] on input "Much more likely" at bounding box center [126, 187] width 43 height 43
radio input "true"
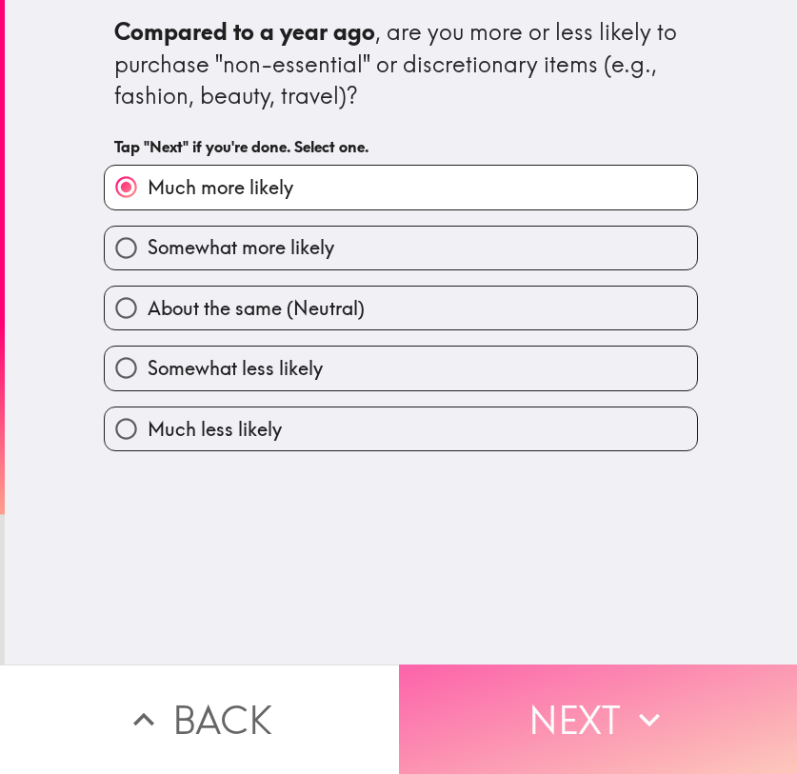
click at [581, 580] on button "Next" at bounding box center [598, 718] width 399 height 109
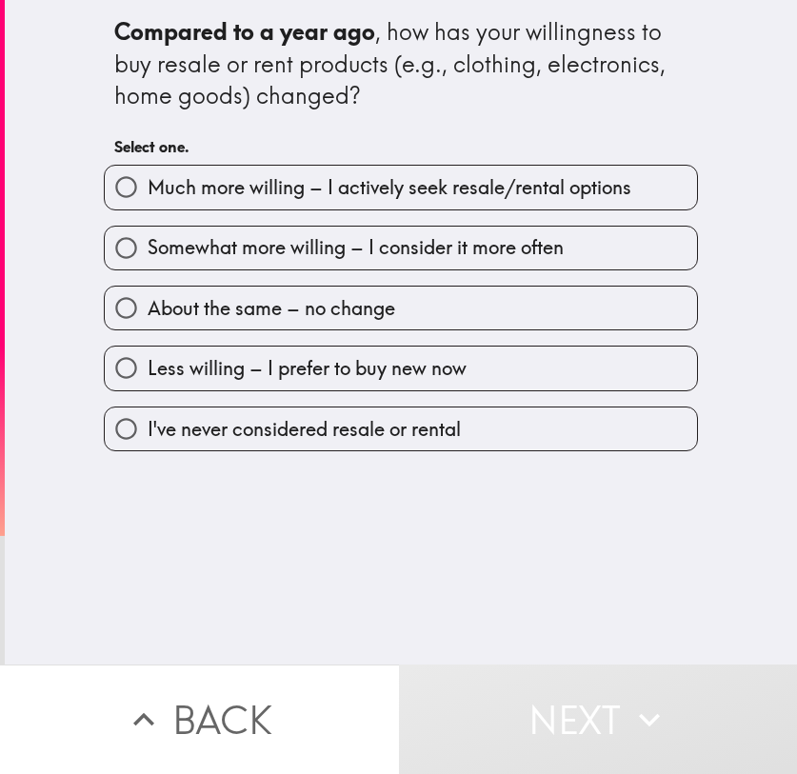
drag, startPoint x: 266, startPoint y: 261, endPoint x: 404, endPoint y: 348, distance: 164.2
click at [266, 261] on span "Somewhat more willing – I consider it more often" at bounding box center [356, 247] width 416 height 27
click at [148, 261] on input "Somewhat more willing – I consider it more often" at bounding box center [126, 248] width 43 height 43
radio input "true"
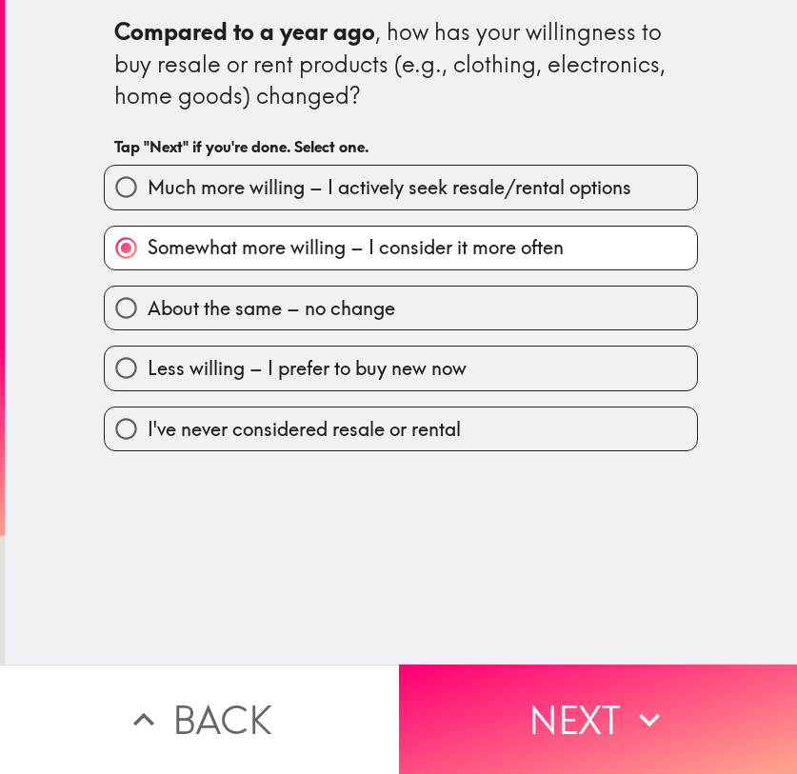
drag, startPoint x: 605, startPoint y: 708, endPoint x: 389, endPoint y: 680, distance: 217.9
click at [606, 580] on button "Next" at bounding box center [598, 718] width 399 height 109
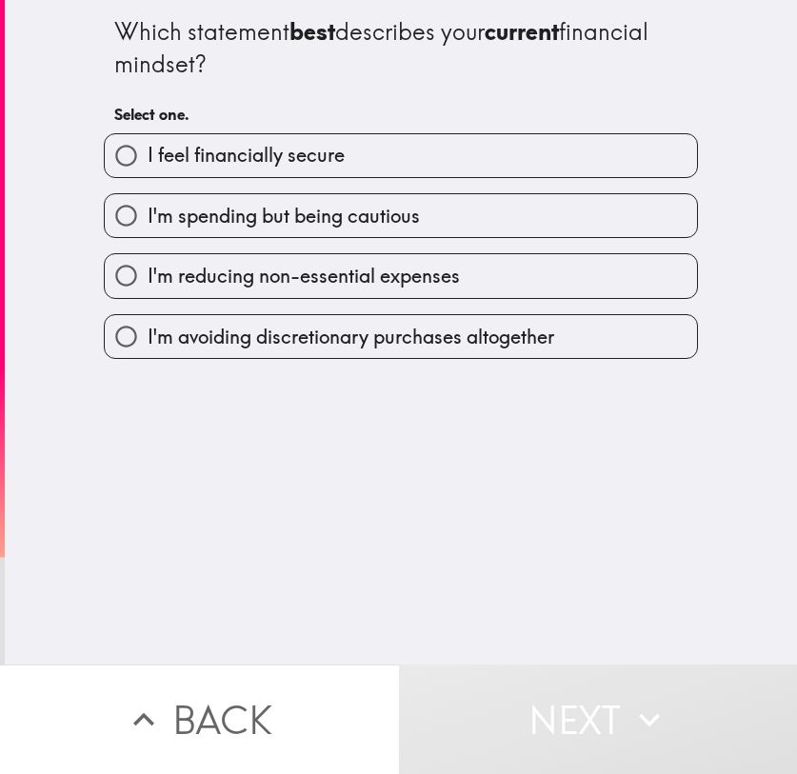
click at [187, 221] on span "I'm spending but being cautious" at bounding box center [284, 216] width 272 height 27
click at [148, 221] on input "I'm spending but being cautious" at bounding box center [126, 215] width 43 height 43
radio input "true"
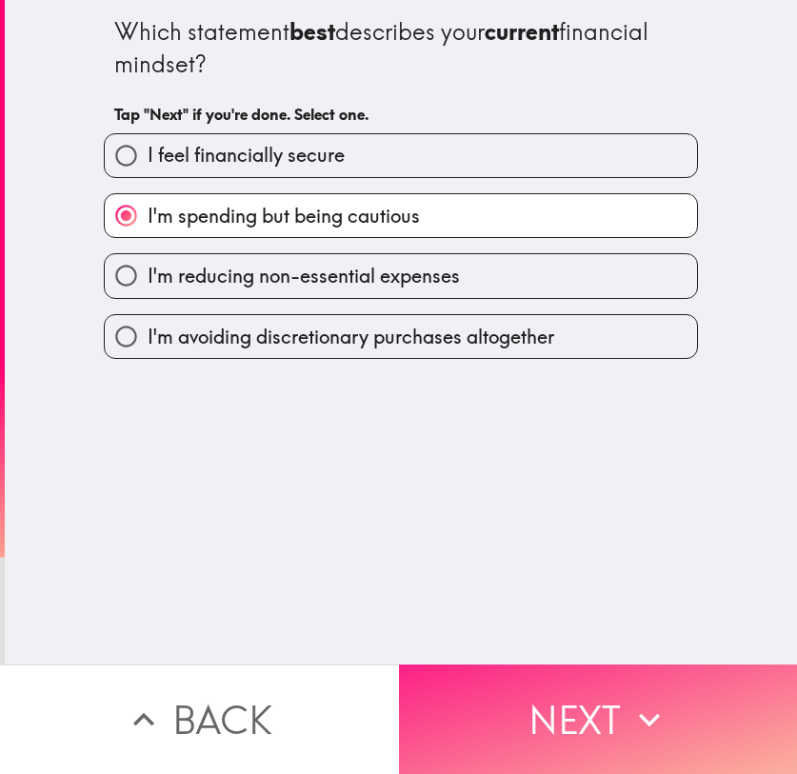
drag, startPoint x: 604, startPoint y: 690, endPoint x: 542, endPoint y: 671, distance: 65.6
click at [604, 580] on button "Next" at bounding box center [598, 718] width 399 height 109
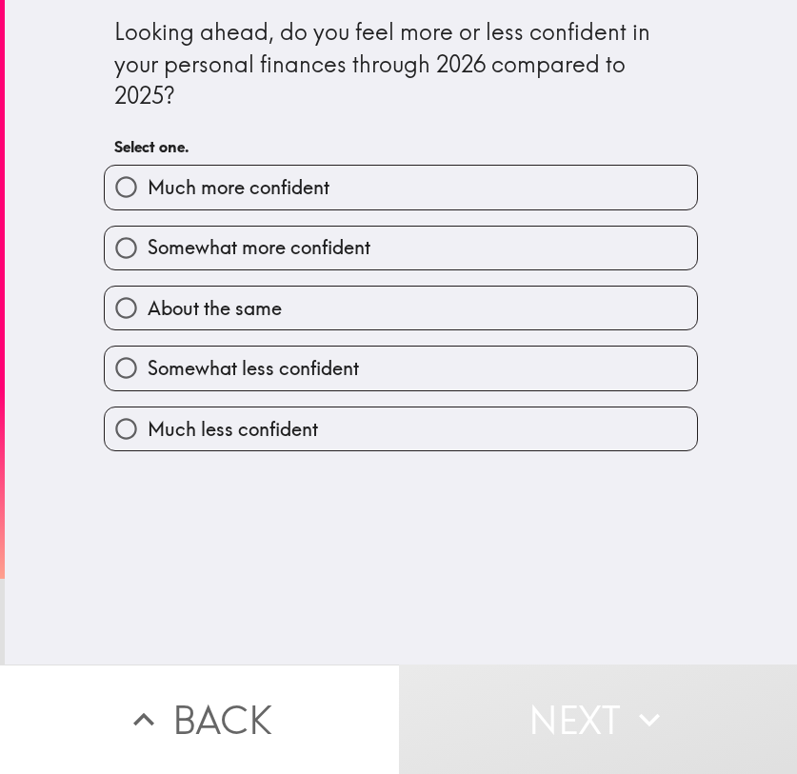
drag, startPoint x: 163, startPoint y: 196, endPoint x: 68, endPoint y: 294, distance: 136.6
click at [163, 196] on span "Much more confident" at bounding box center [239, 187] width 182 height 27
click at [148, 196] on input "Much more confident" at bounding box center [126, 187] width 43 height 43
radio input "true"
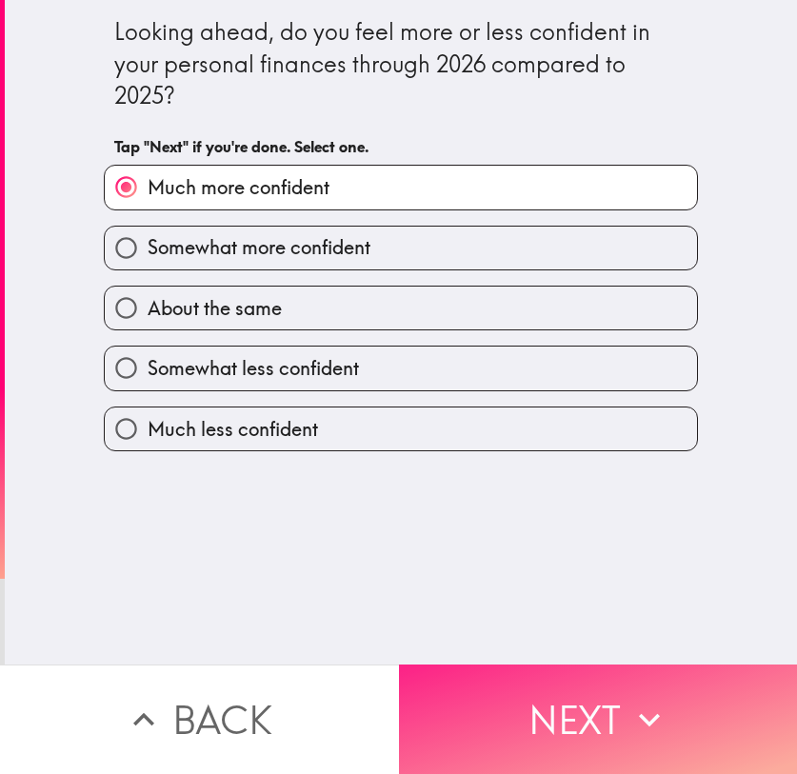
drag, startPoint x: 607, startPoint y: 692, endPoint x: 538, endPoint y: 667, distance: 73.7
click at [601, 580] on button "Next" at bounding box center [598, 718] width 399 height 109
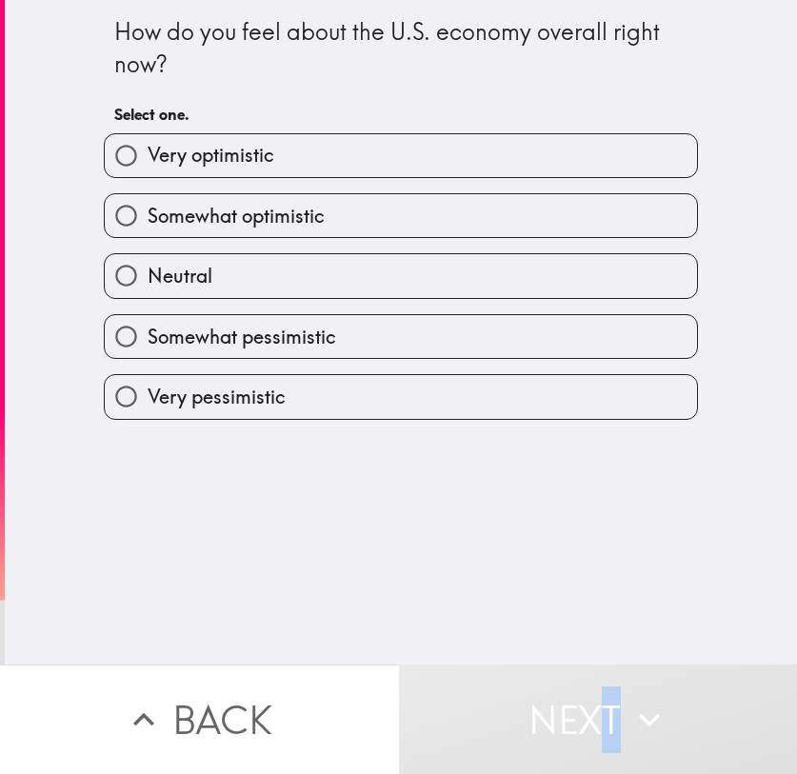
click at [256, 165] on span "Very optimistic" at bounding box center [211, 155] width 127 height 27
click at [148, 165] on input "Very optimistic" at bounding box center [126, 155] width 43 height 43
radio input "true"
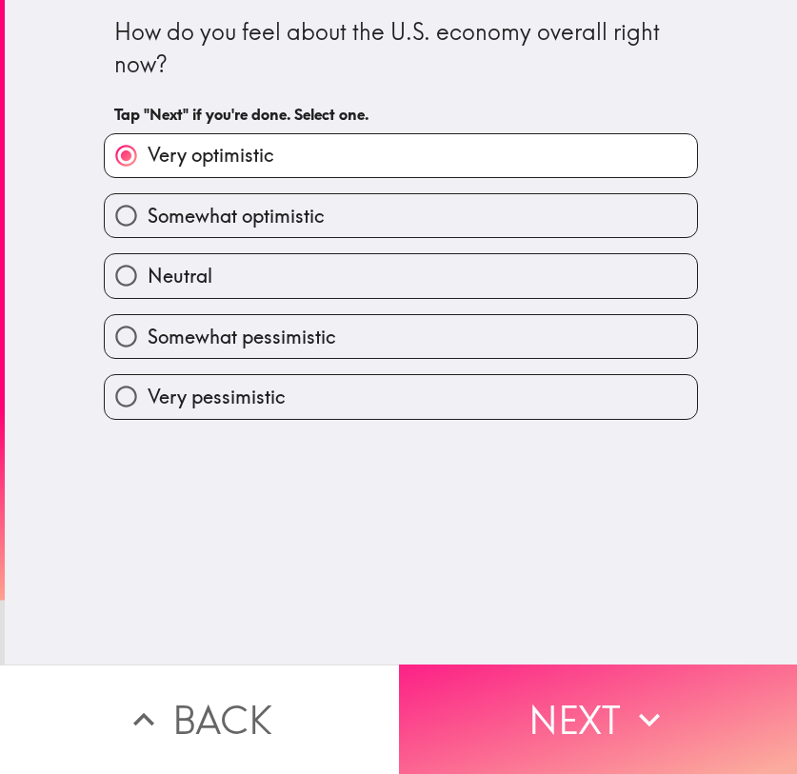
click at [583, 580] on button "Next" at bounding box center [598, 718] width 399 height 109
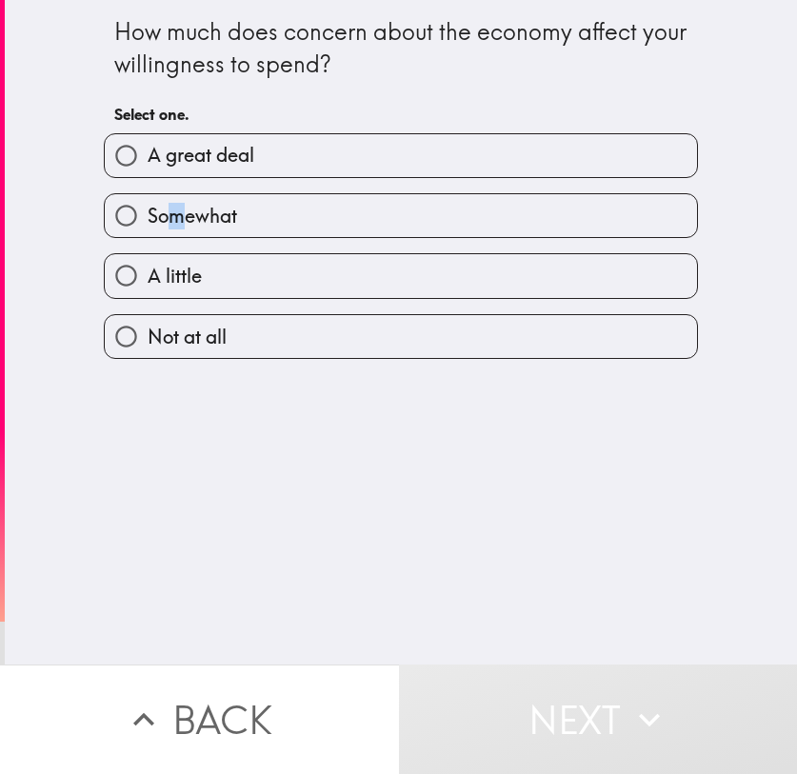
drag, startPoint x: 164, startPoint y: 220, endPoint x: 2, endPoint y: 322, distance: 191.2
click at [160, 219] on span "Somewhat" at bounding box center [192, 216] width 89 height 27
click at [110, 207] on input "Somewhat" at bounding box center [126, 215] width 43 height 43
radio input "true"
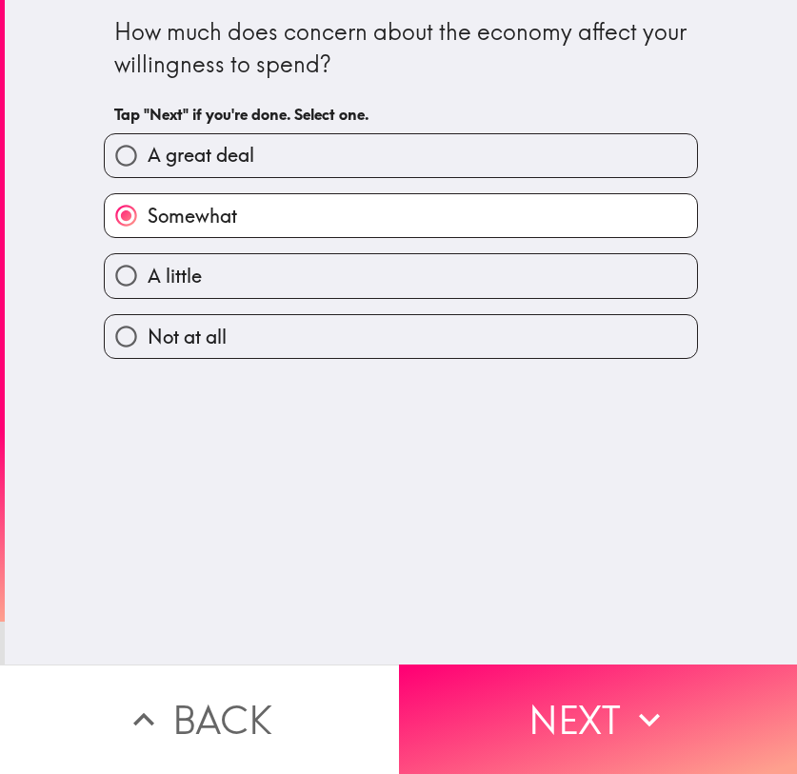
click at [562, 580] on button "Next" at bounding box center [598, 718] width 399 height 109
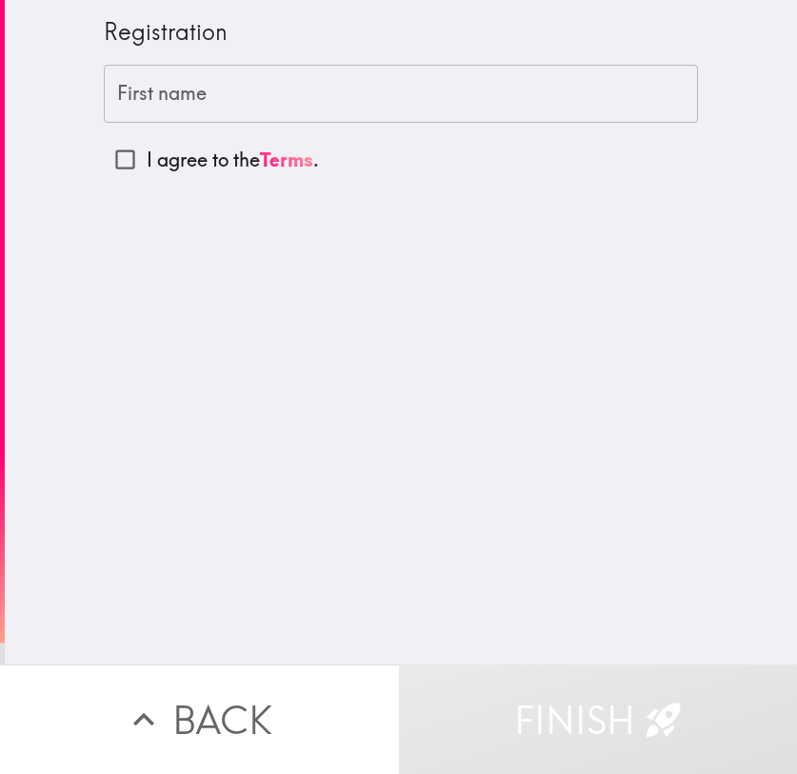
drag, startPoint x: 109, startPoint y: 159, endPoint x: 129, endPoint y: 166, distance: 21.1
click at [109, 159] on input "I agree to the Terms ." at bounding box center [125, 159] width 43 height 43
checkbox input "true"
click at [257, 101] on input "First name" at bounding box center [401, 94] width 594 height 59
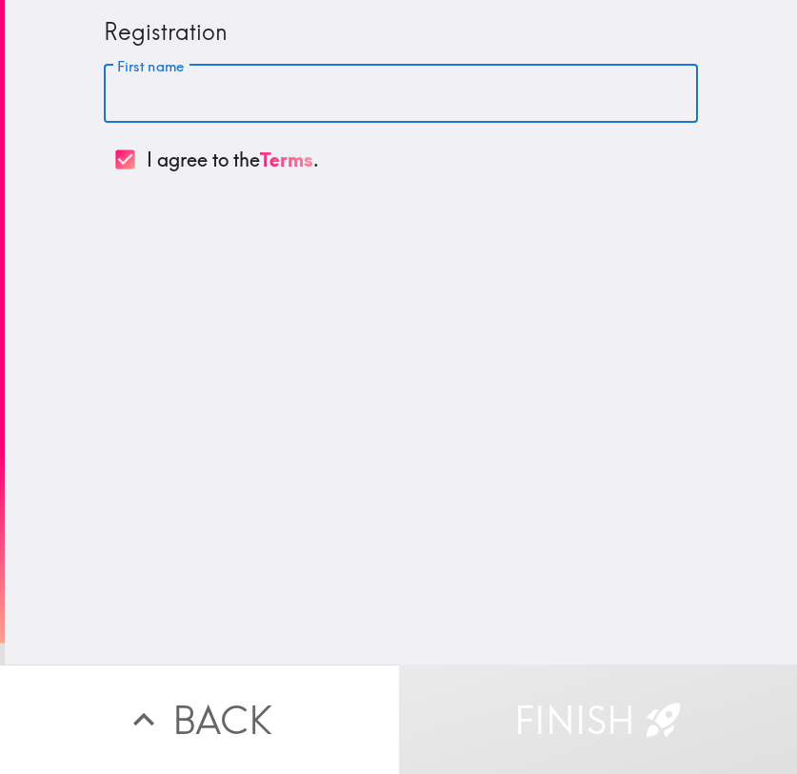
type input "Z"
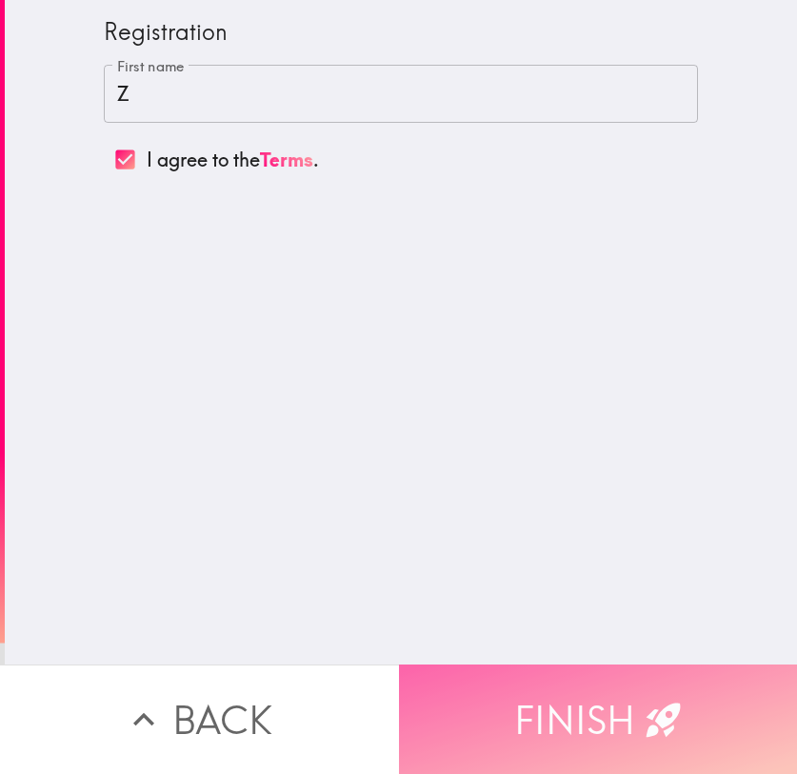
click at [572, 580] on button "Finish" at bounding box center [598, 718] width 399 height 109
